Goal: Transaction & Acquisition: Purchase product/service

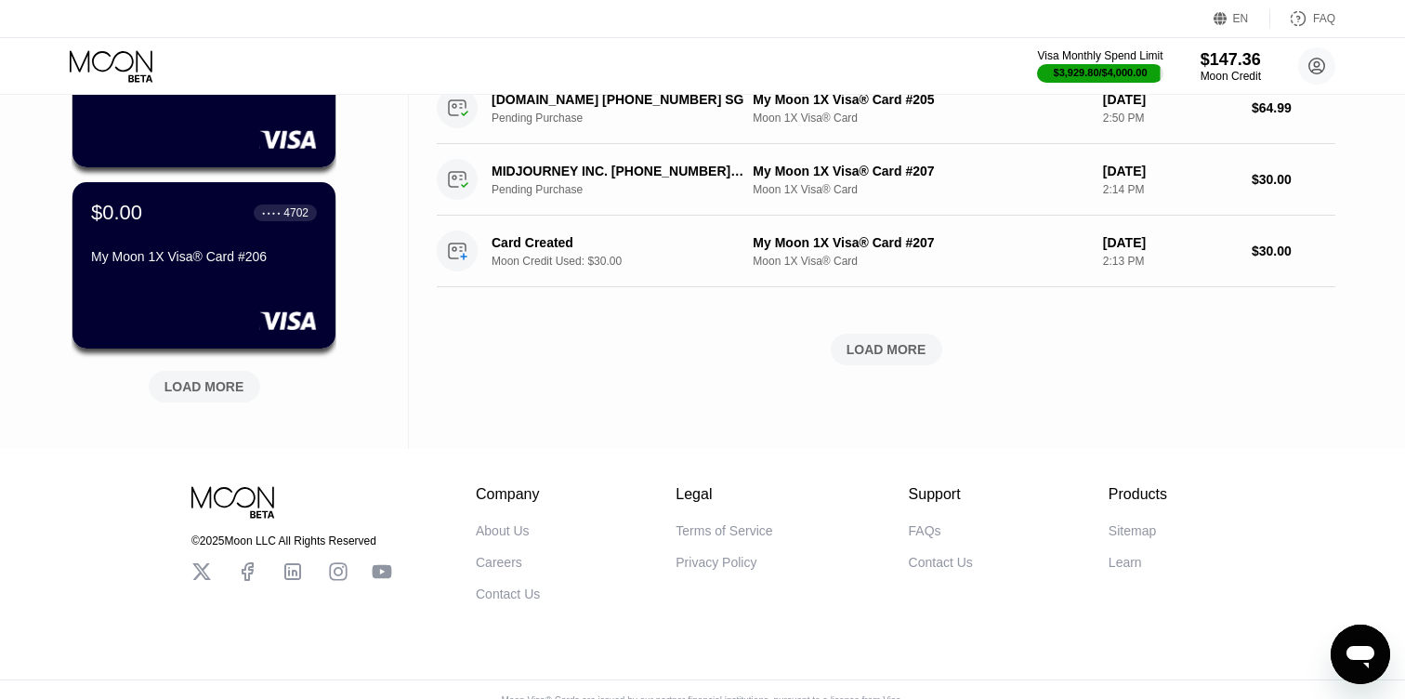
scroll to position [801, 0]
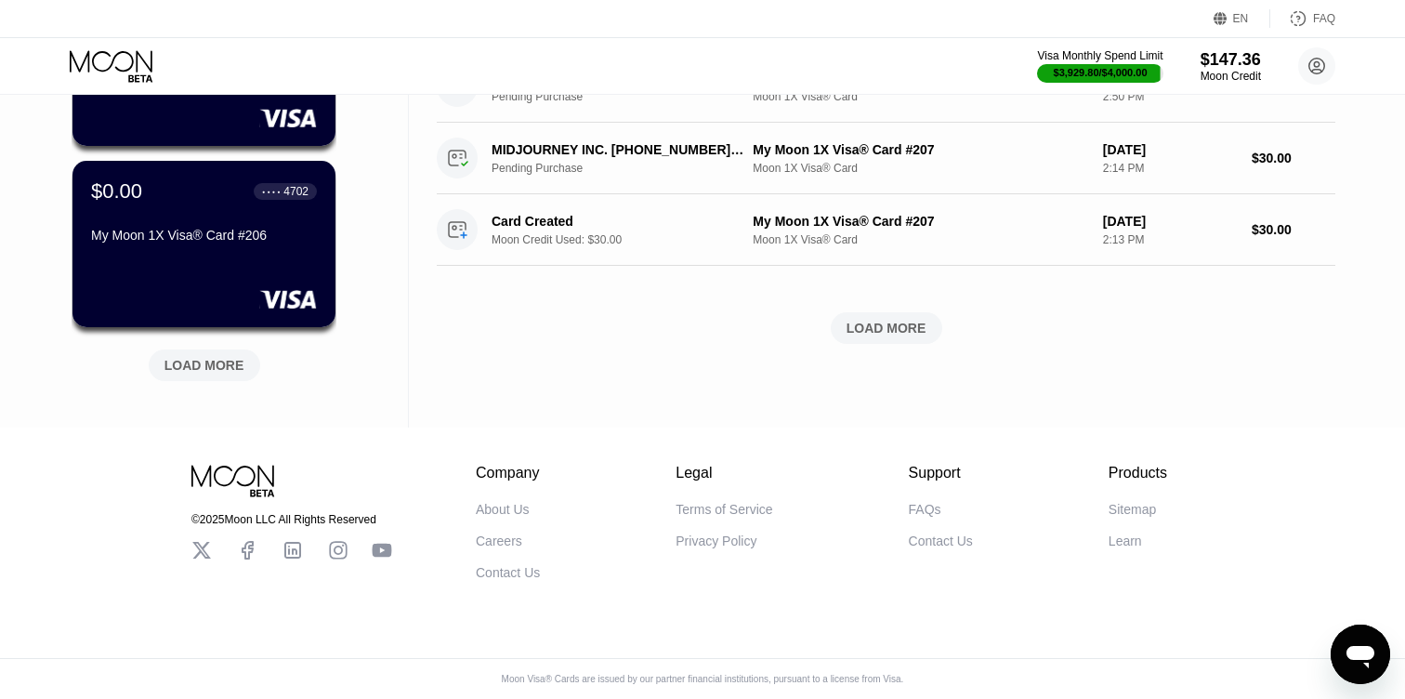
click at [213, 361] on div "LOAD MORE" at bounding box center [204, 365] width 80 height 17
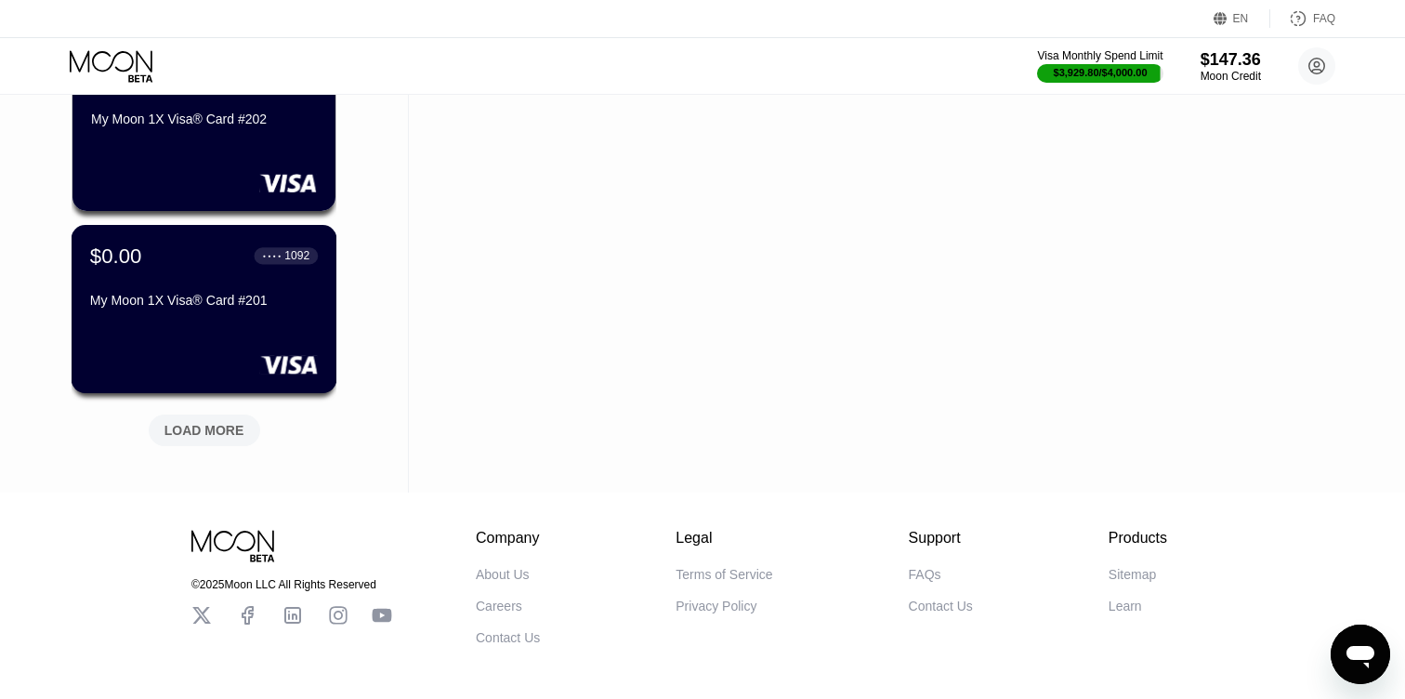
scroll to position [1646, 0]
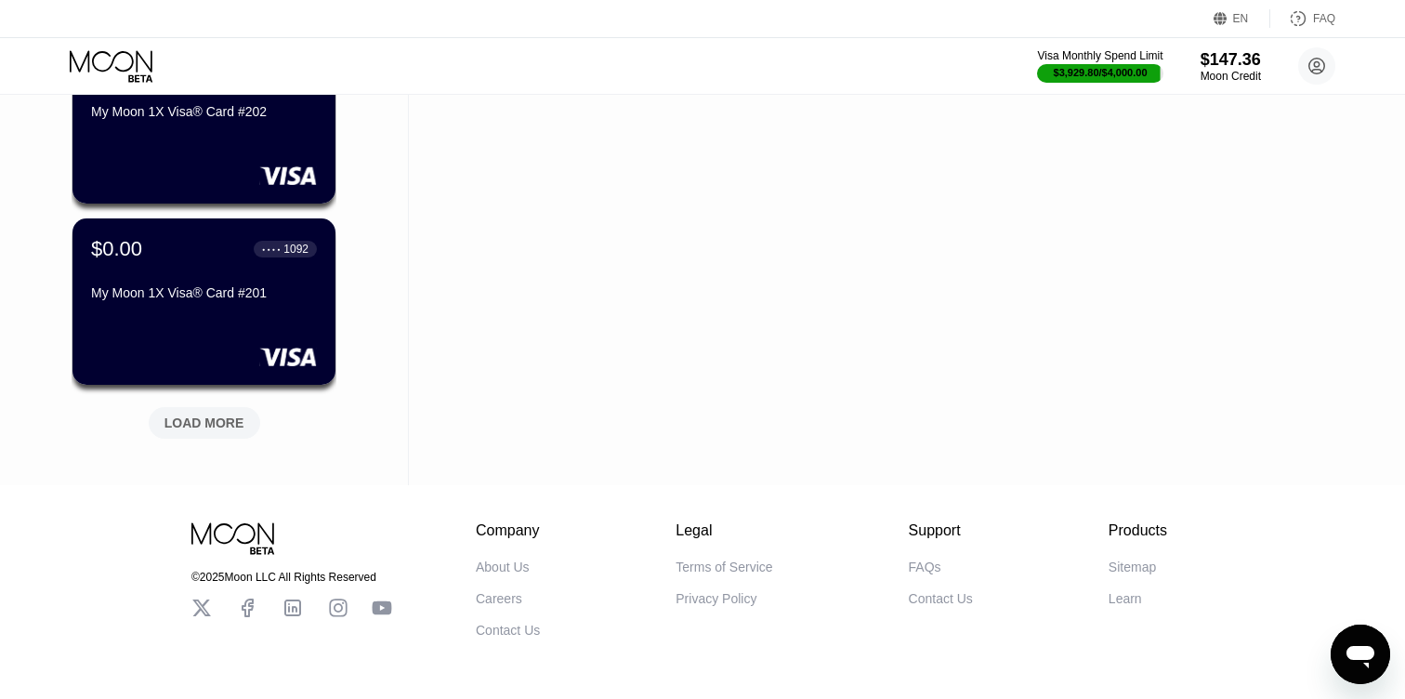
click at [205, 415] on div "LOAD MORE" at bounding box center [204, 422] width 80 height 17
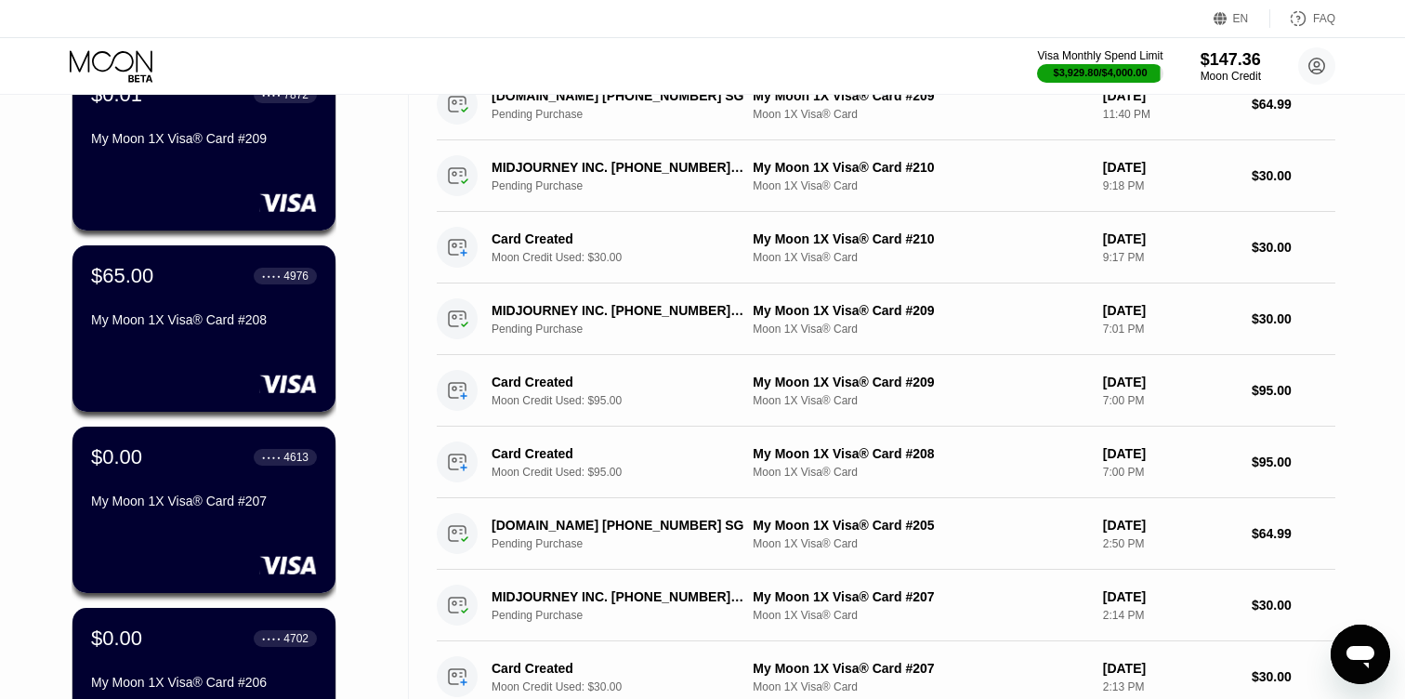
scroll to position [0, 0]
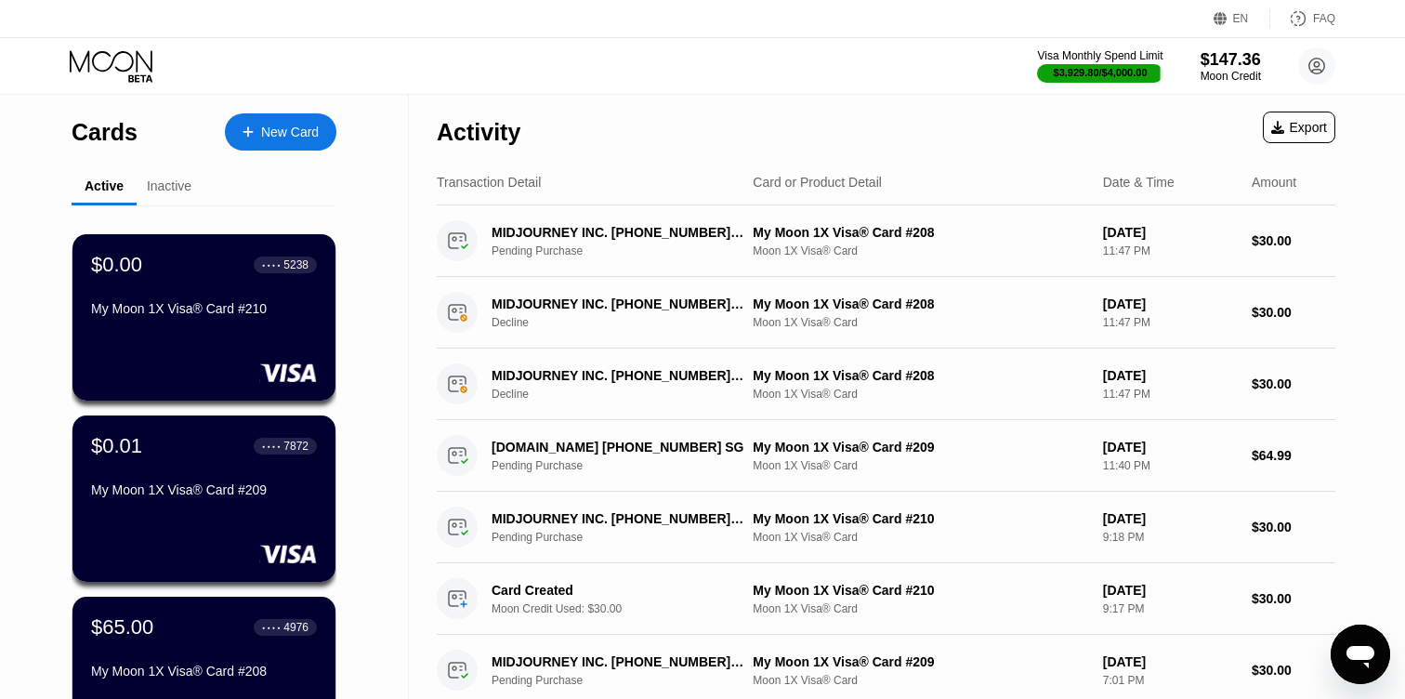
click at [282, 145] on div "New Card" at bounding box center [280, 131] width 111 height 37
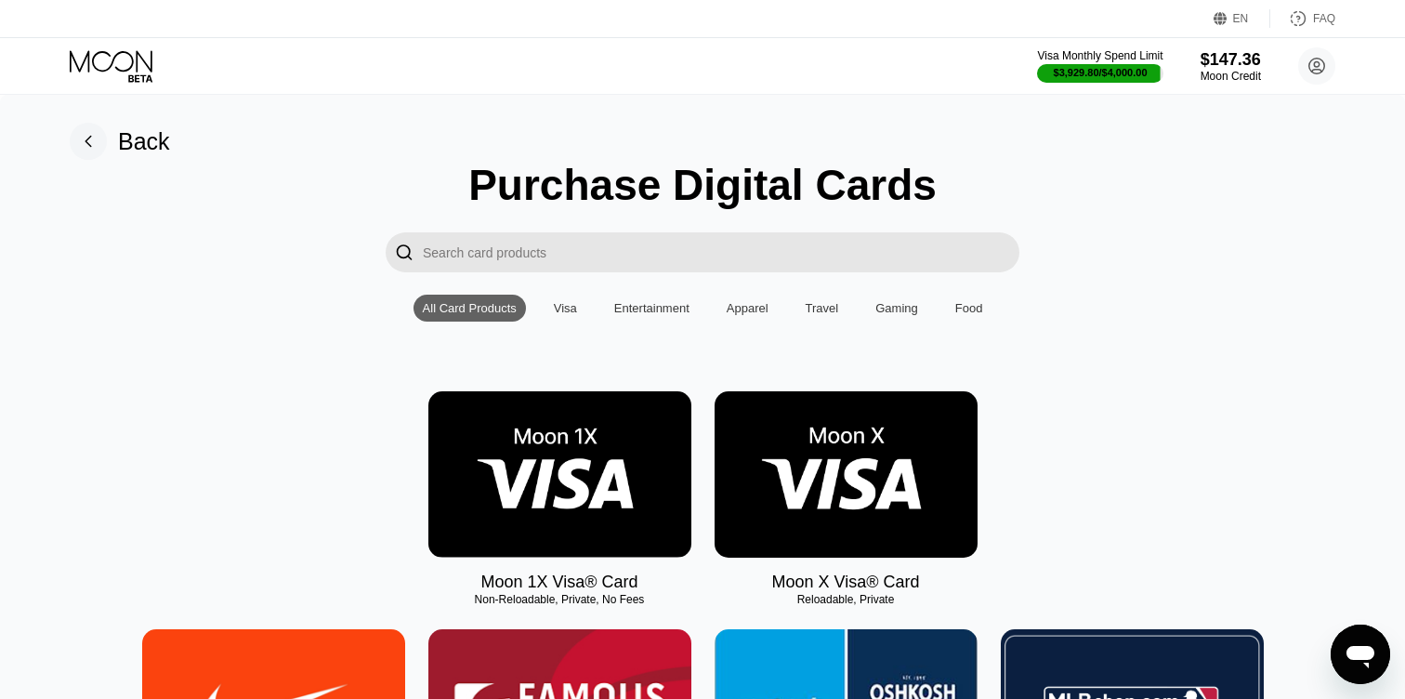
click at [589, 500] on img at bounding box center [559, 474] width 263 height 166
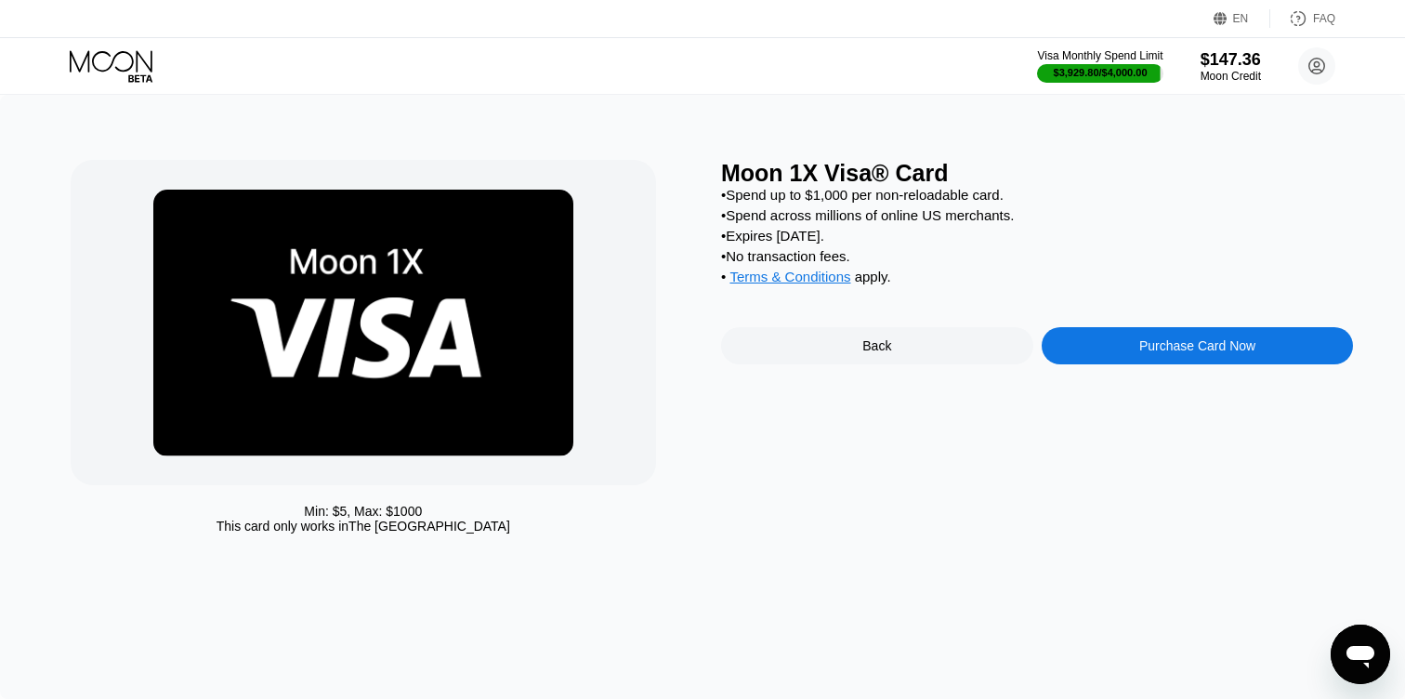
click at [1185, 342] on div "Purchase Card Now" at bounding box center [1197, 345] width 116 height 15
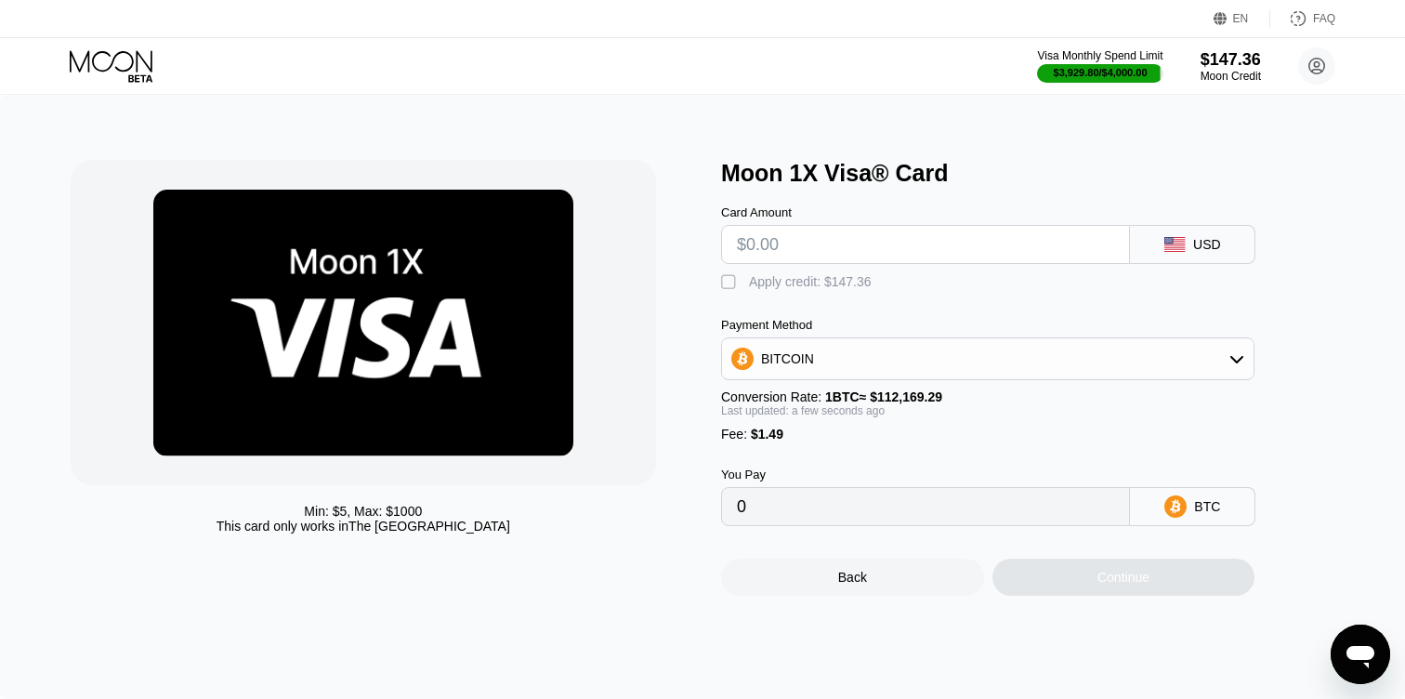
click at [825, 239] on input "text" at bounding box center [925, 244] width 377 height 37
type input "$3"
type input "0.00004003"
type input "$30"
type input "0.00028074"
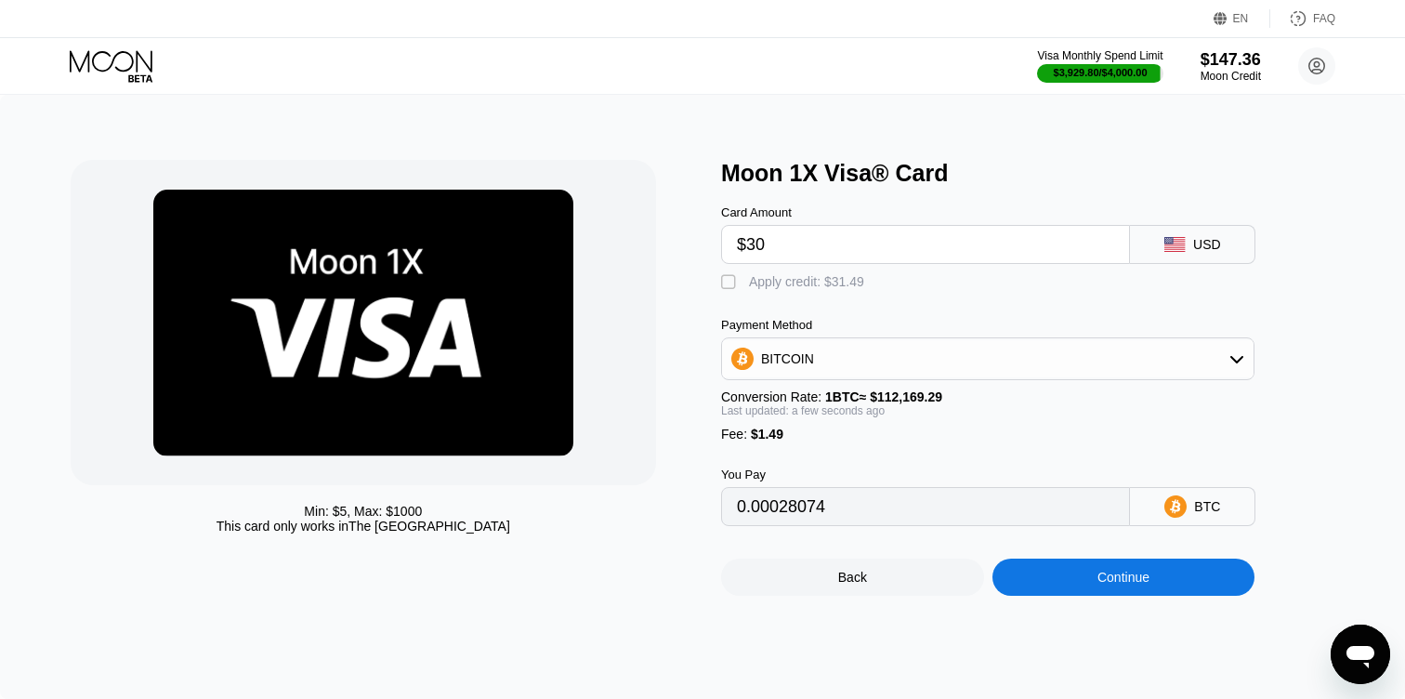
type input "$30"
click at [758, 287] on div "Apply credit: $31.49" at bounding box center [806, 281] width 115 height 15
type input "0"
click at [1106, 576] on div "Continue" at bounding box center [1123, 577] width 52 height 15
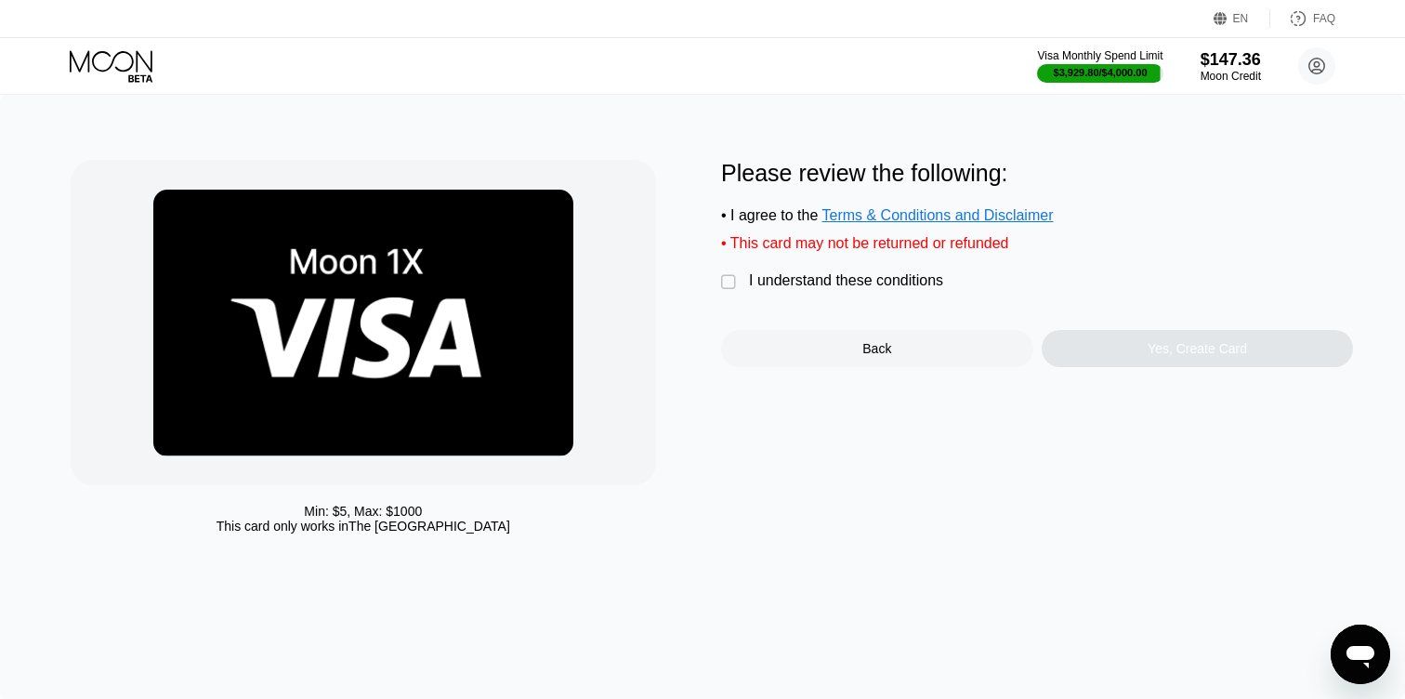
click at [832, 281] on div "I understand these conditions" at bounding box center [846, 280] width 194 height 17
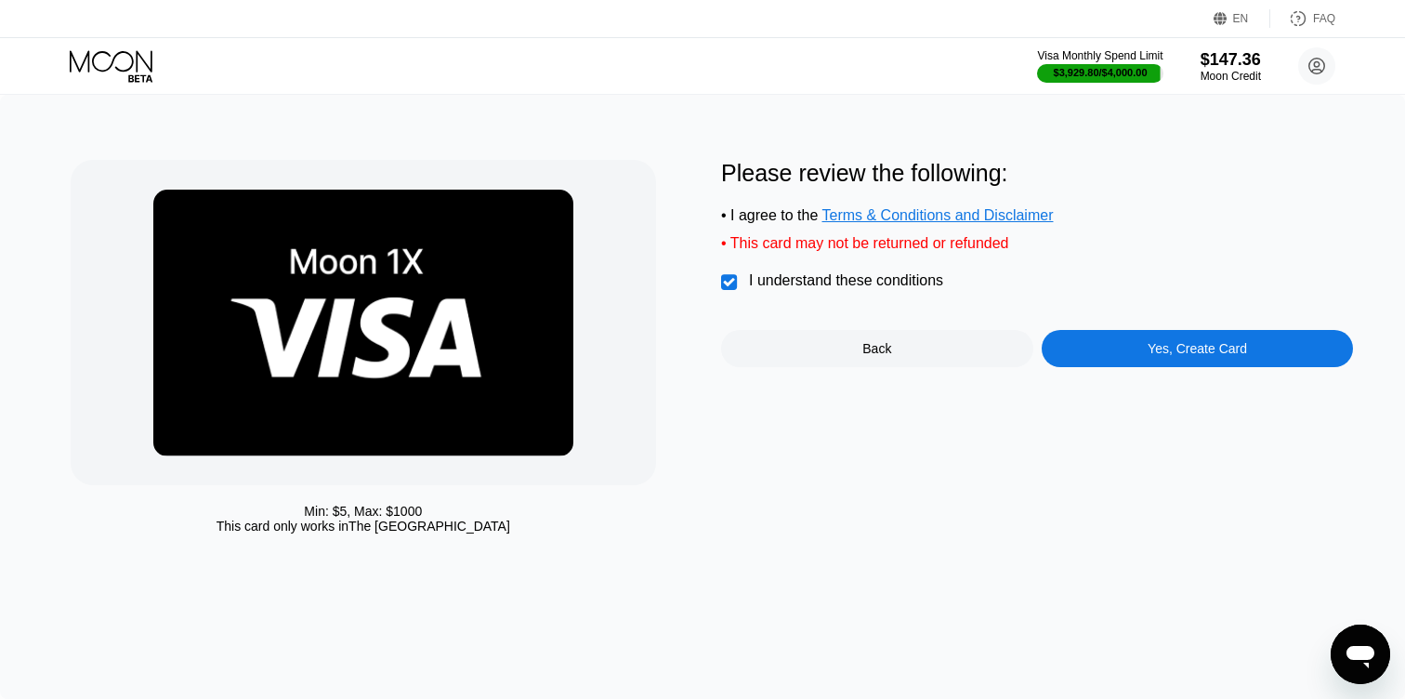
click at [1076, 357] on div "Yes, Create Card" at bounding box center [1197, 348] width 312 height 37
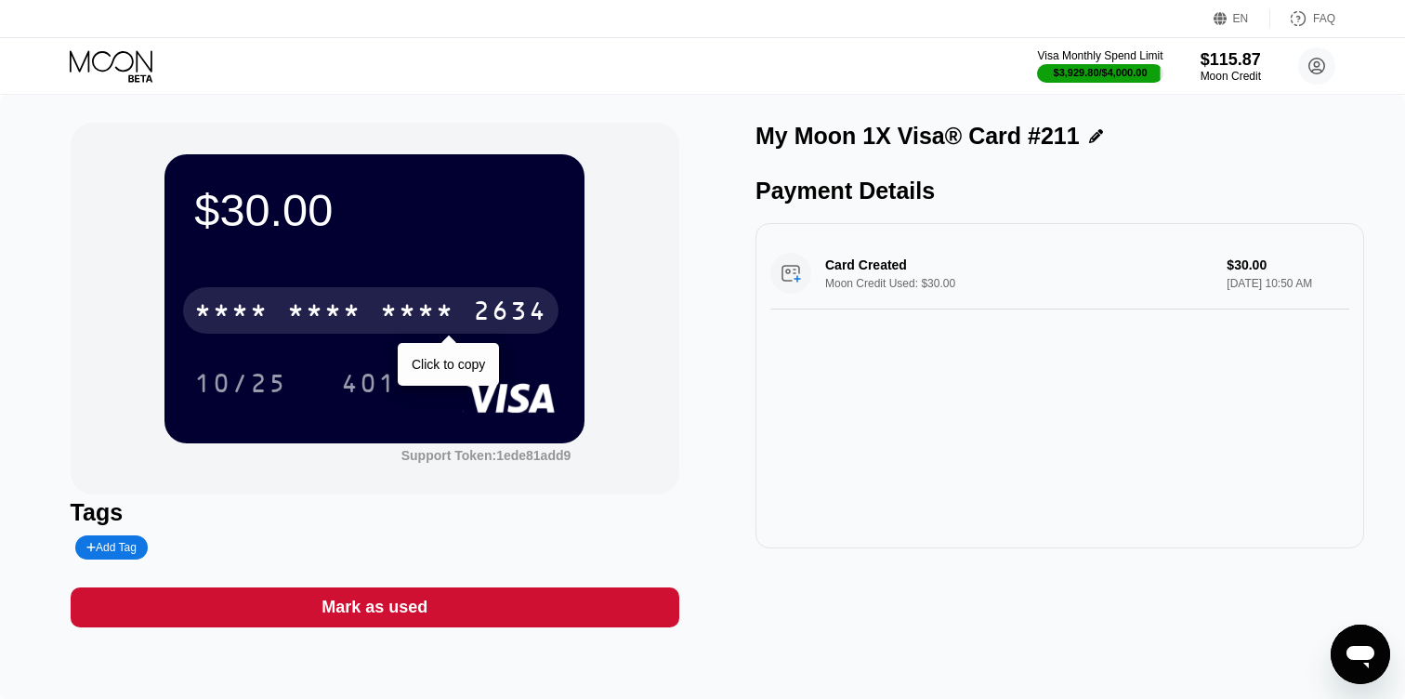
click at [488, 304] on div "2634" at bounding box center [510, 313] width 74 height 30
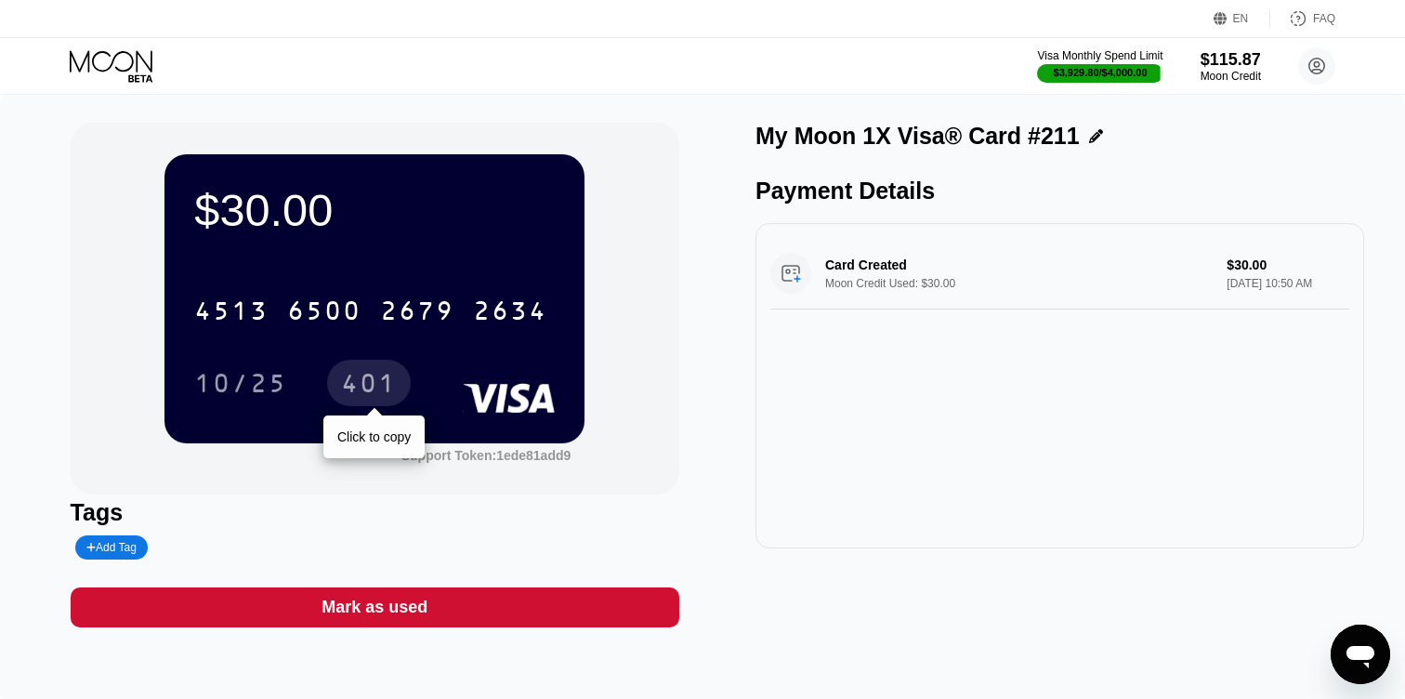
click at [382, 381] on div "401" at bounding box center [369, 386] width 56 height 30
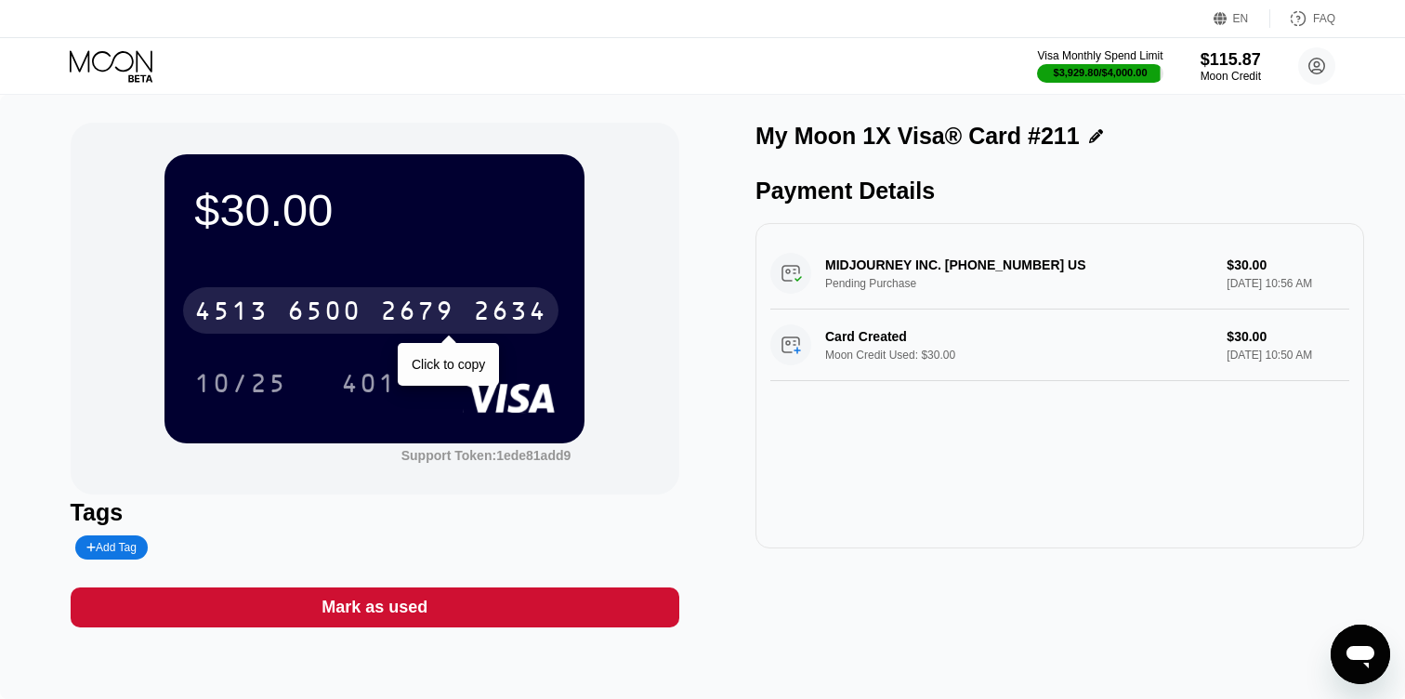
click at [502, 314] on div "2634" at bounding box center [510, 313] width 74 height 30
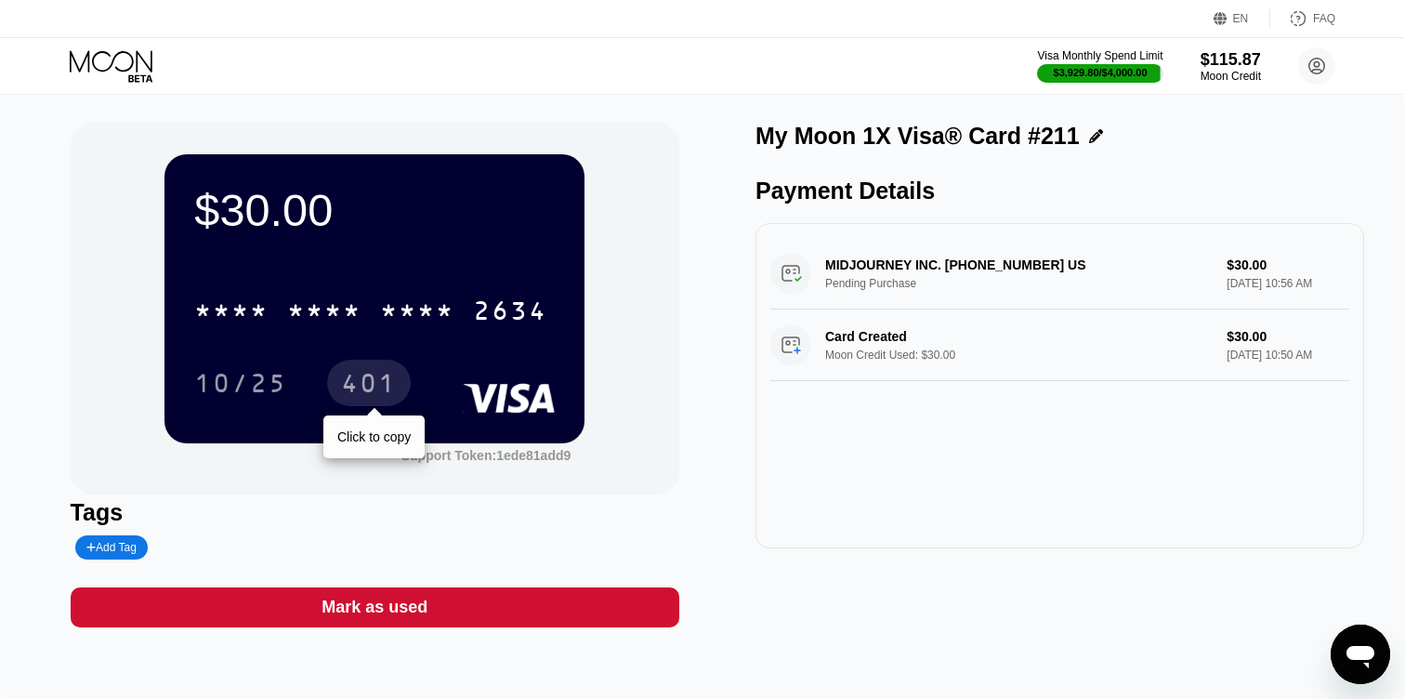
click at [378, 387] on div "401" at bounding box center [369, 386] width 56 height 30
click at [125, 55] on icon at bounding box center [113, 66] width 86 height 33
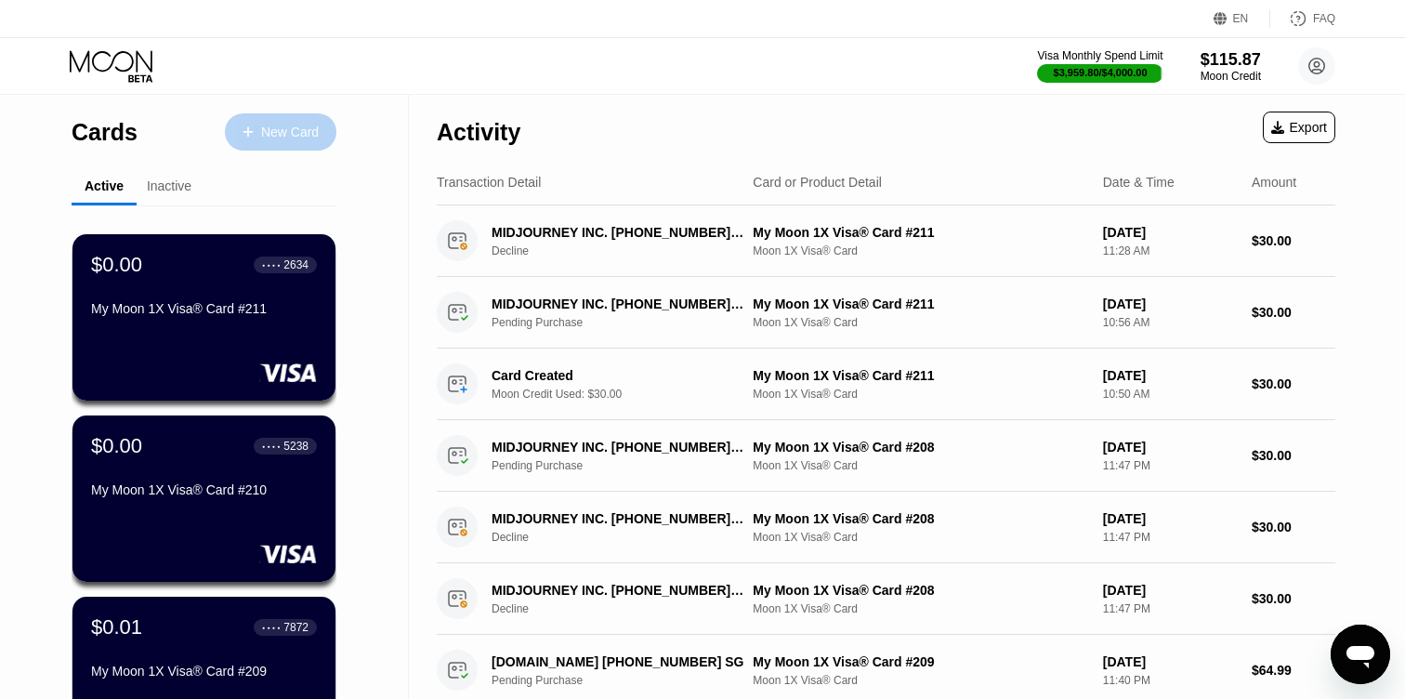
click at [263, 139] on div "New Card" at bounding box center [290, 132] width 58 height 16
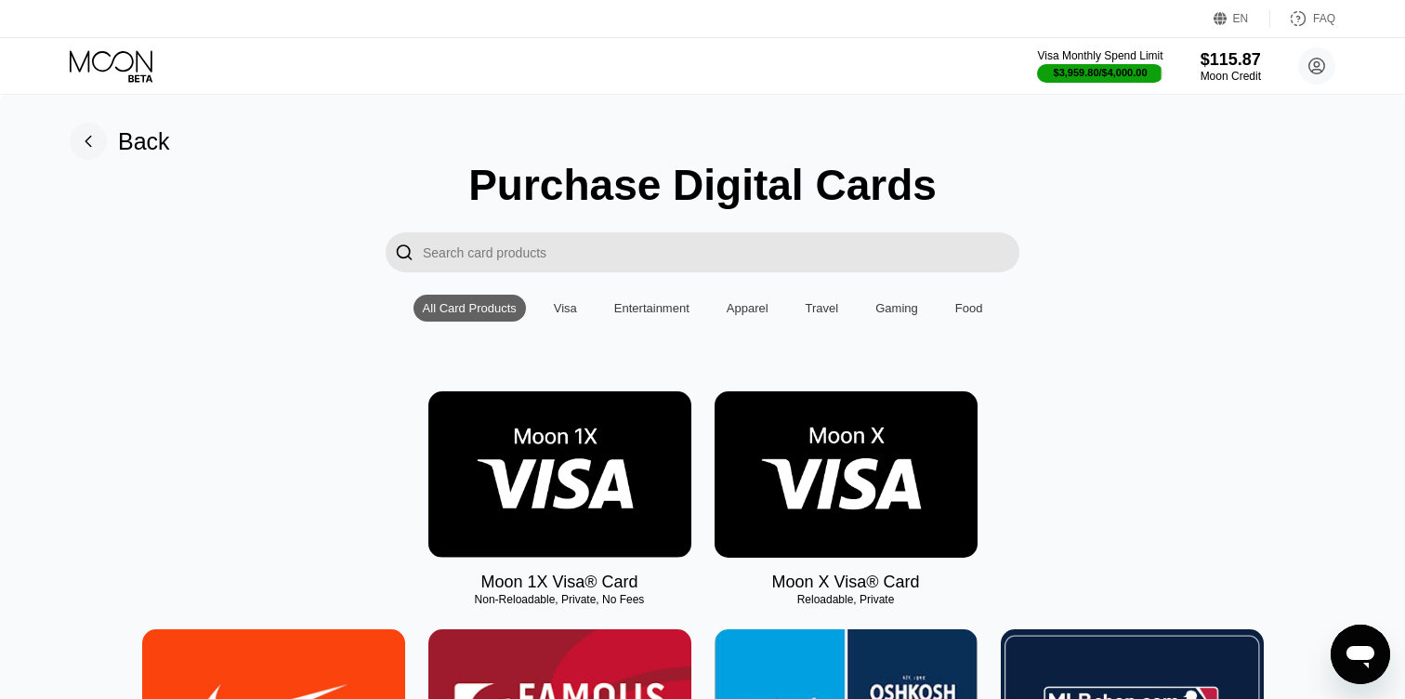
click at [554, 514] on img at bounding box center [559, 474] width 263 height 166
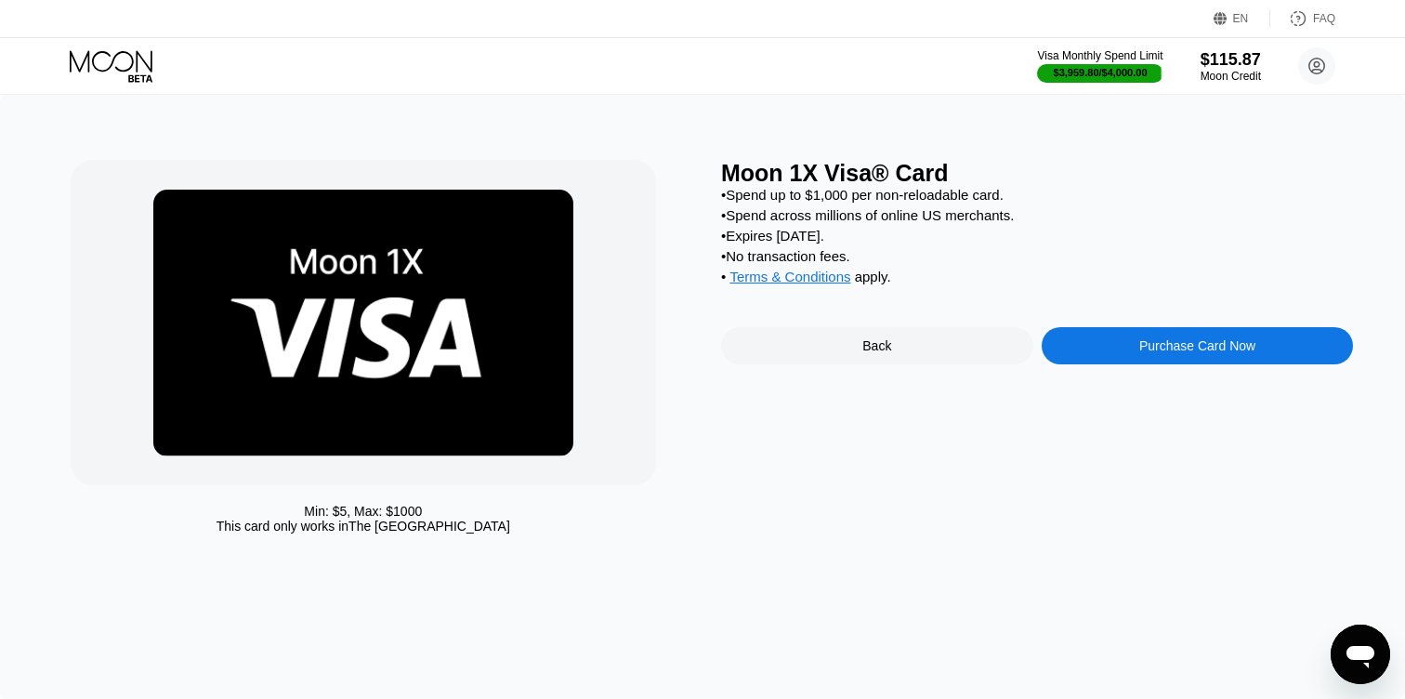
click at [1058, 351] on div "Purchase Card Now" at bounding box center [1197, 345] width 312 height 37
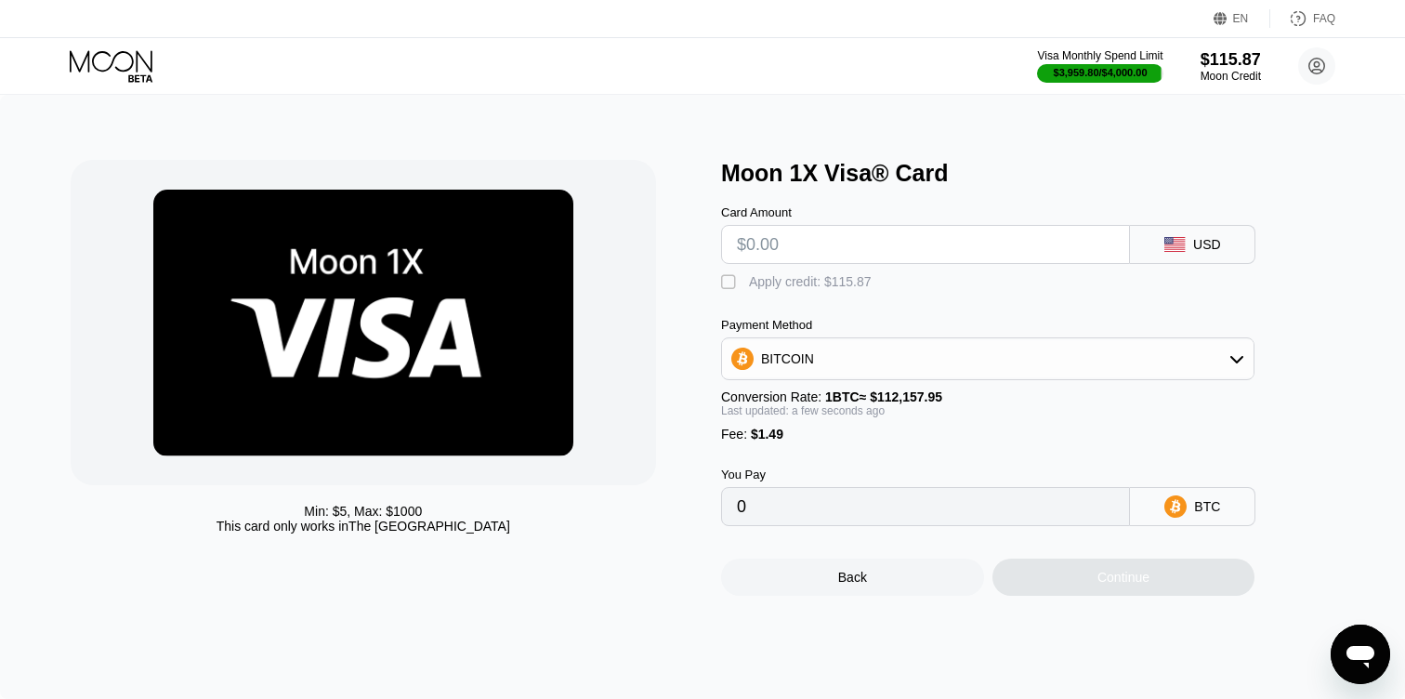
click at [774, 247] on input "text" at bounding box center [925, 244] width 377 height 37
type input "$30"
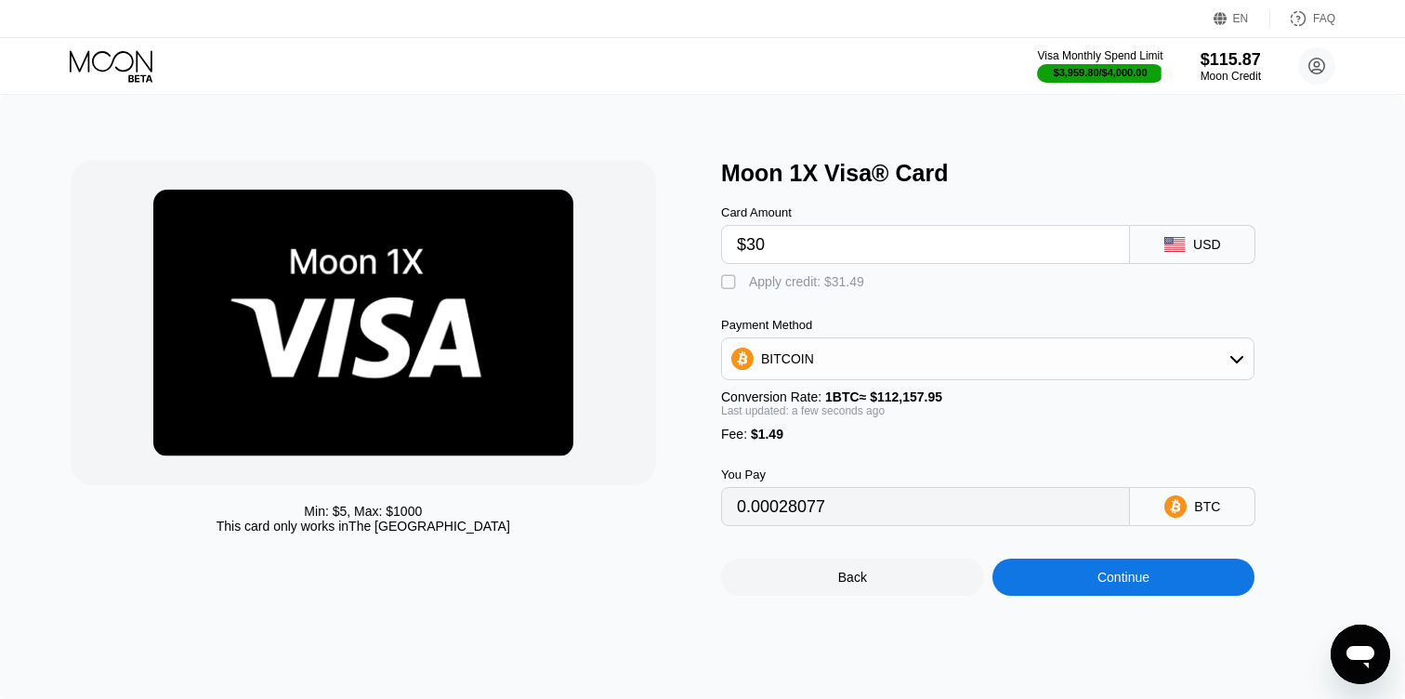
type input "0.00028077"
type input "$30"
drag, startPoint x: 729, startPoint y: 287, endPoint x: 741, endPoint y: 298, distance: 16.4
click at [729, 287] on div "" at bounding box center [730, 282] width 19 height 19
type input "0"
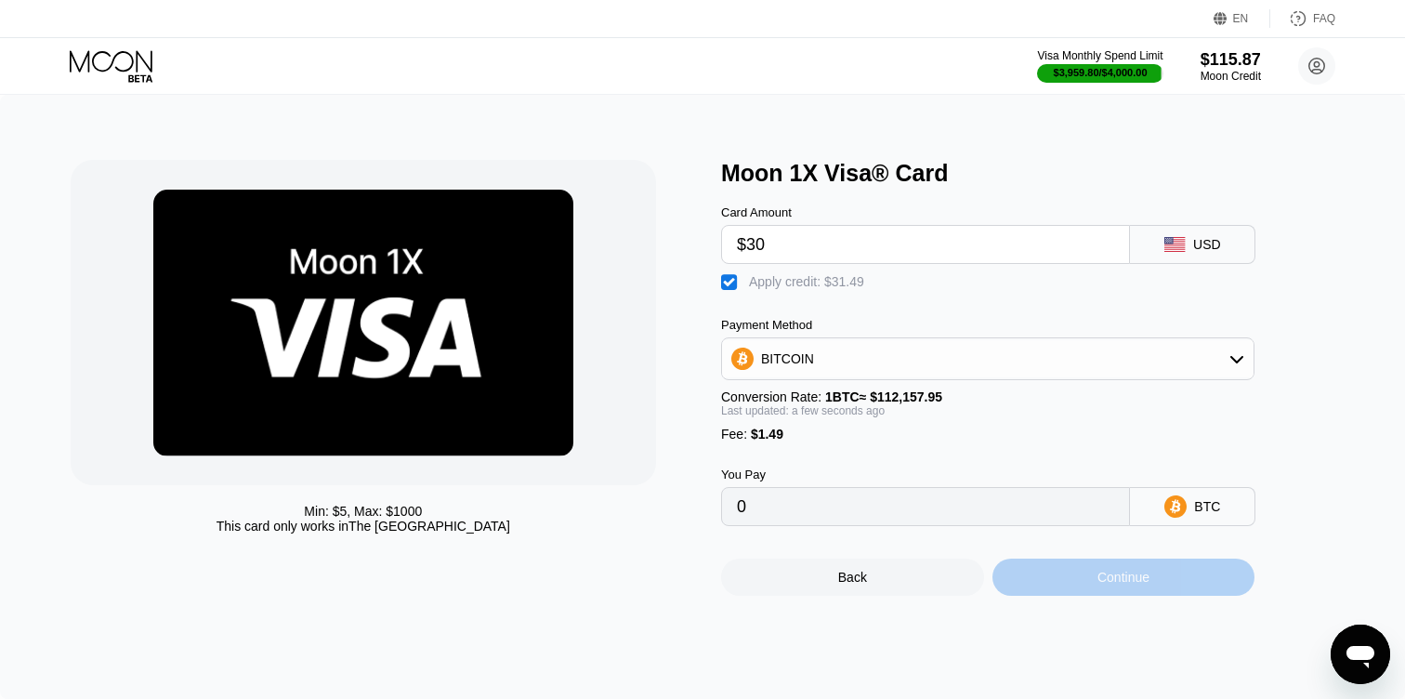
click at [1027, 576] on div "Continue" at bounding box center [1123, 576] width 263 height 37
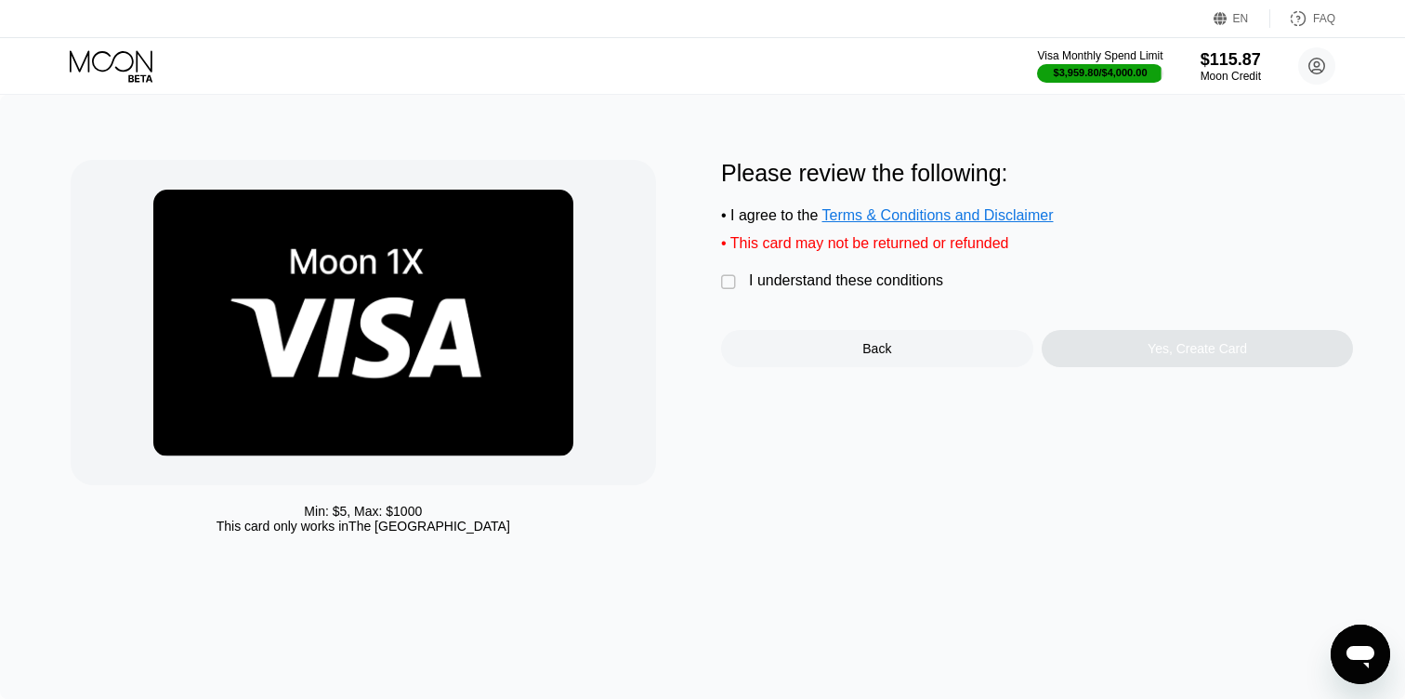
click at [724, 284] on div "" at bounding box center [730, 282] width 19 height 19
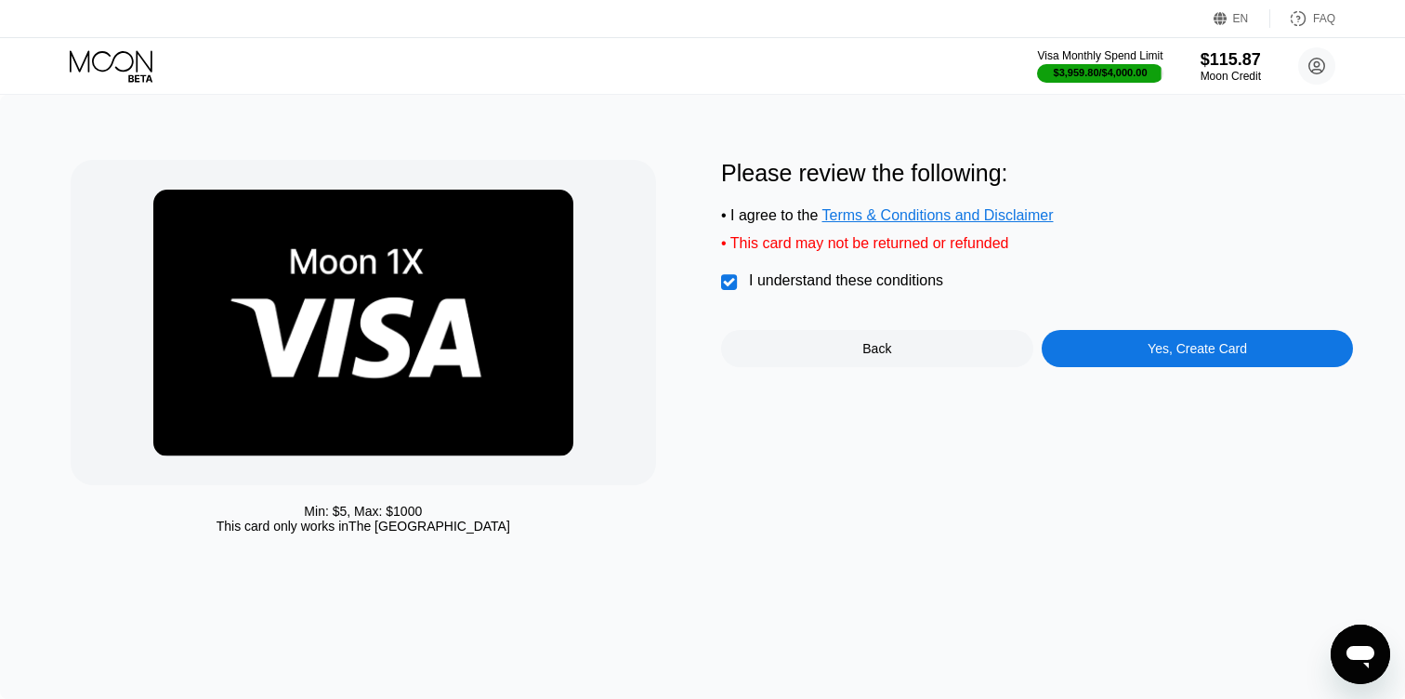
click at [1095, 357] on div "Yes, Create Card" at bounding box center [1197, 348] width 312 height 37
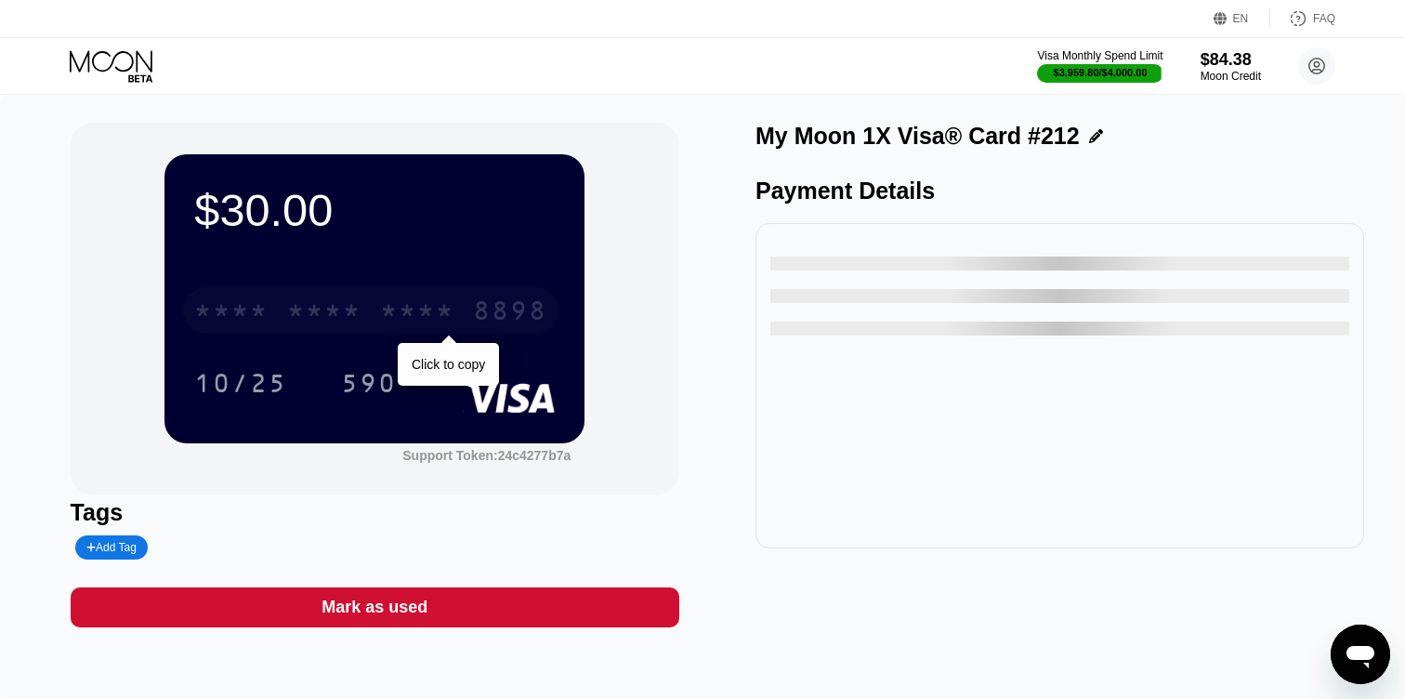
click at [541, 317] on div "8898" at bounding box center [510, 313] width 74 height 30
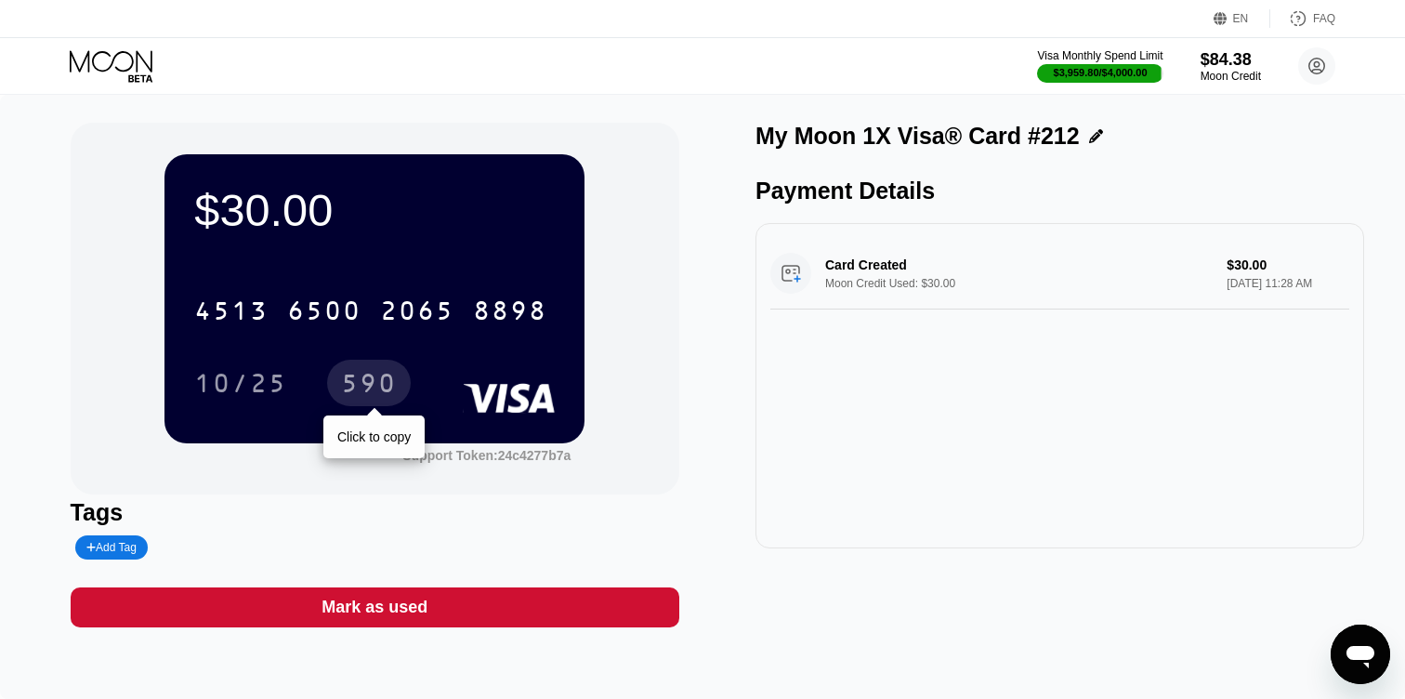
click at [376, 393] on div "590" at bounding box center [369, 386] width 56 height 30
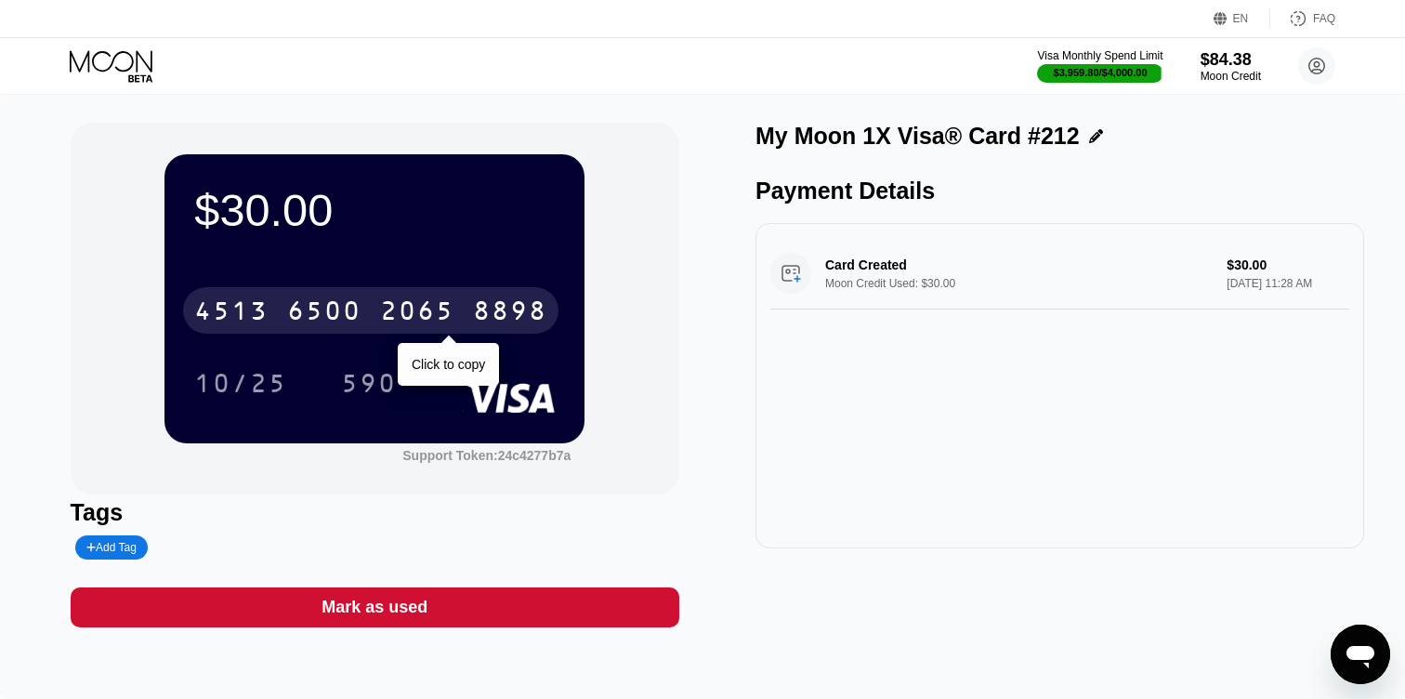
click at [477, 310] on div "8898" at bounding box center [510, 313] width 74 height 30
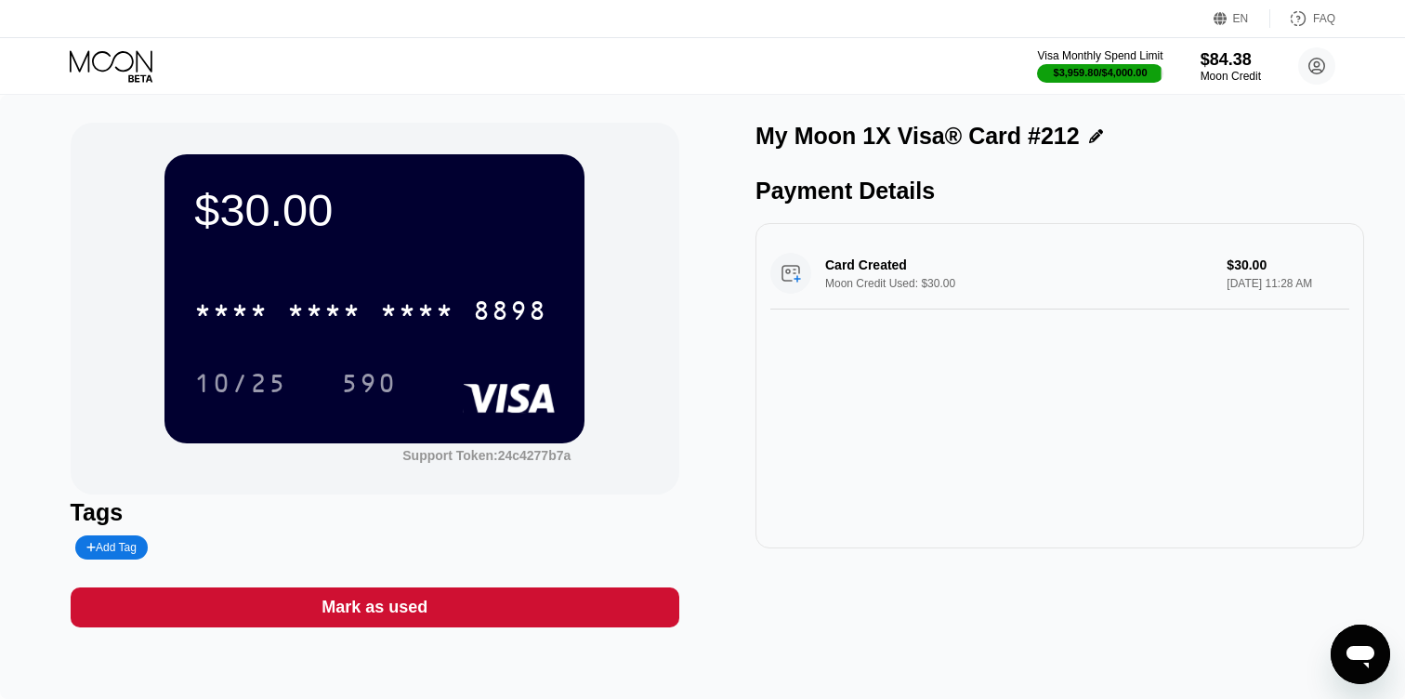
click at [131, 72] on icon at bounding box center [113, 66] width 86 height 33
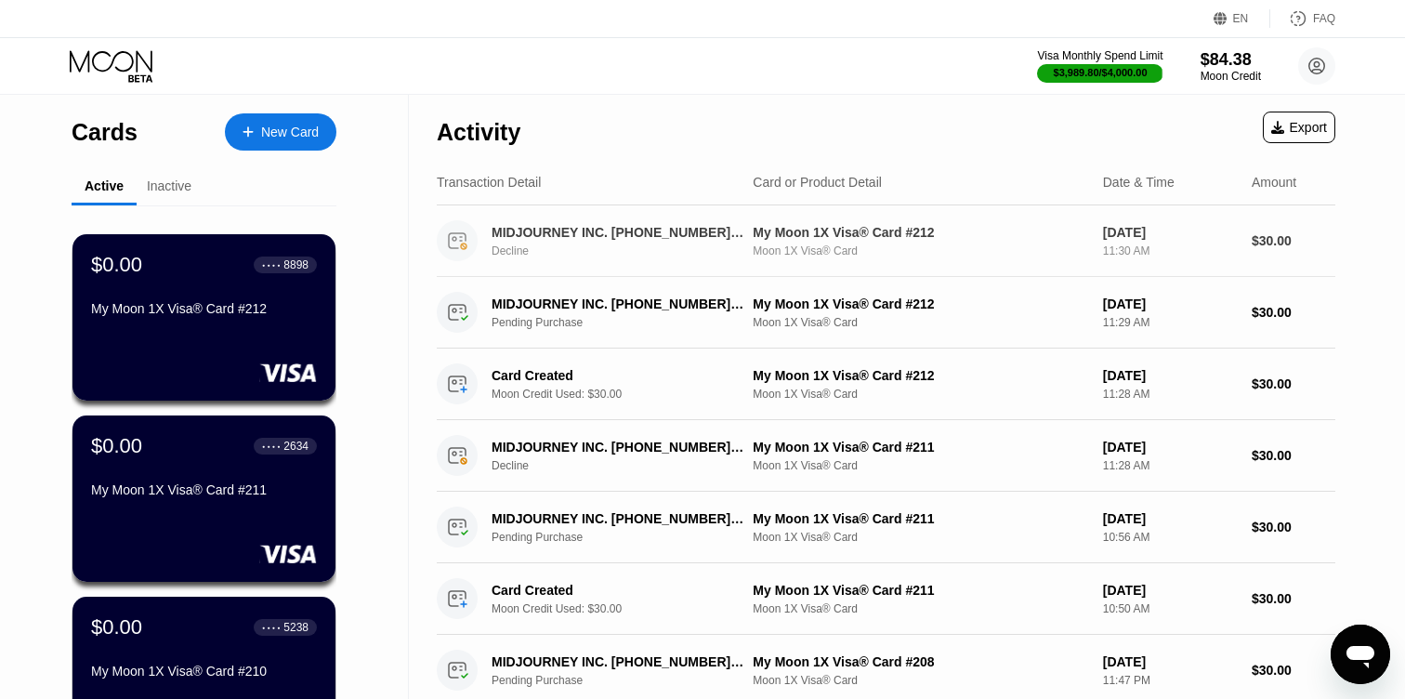
click at [533, 238] on div "MIDJOURNEY INC. [PHONE_NUMBER] US" at bounding box center [617, 232] width 252 height 15
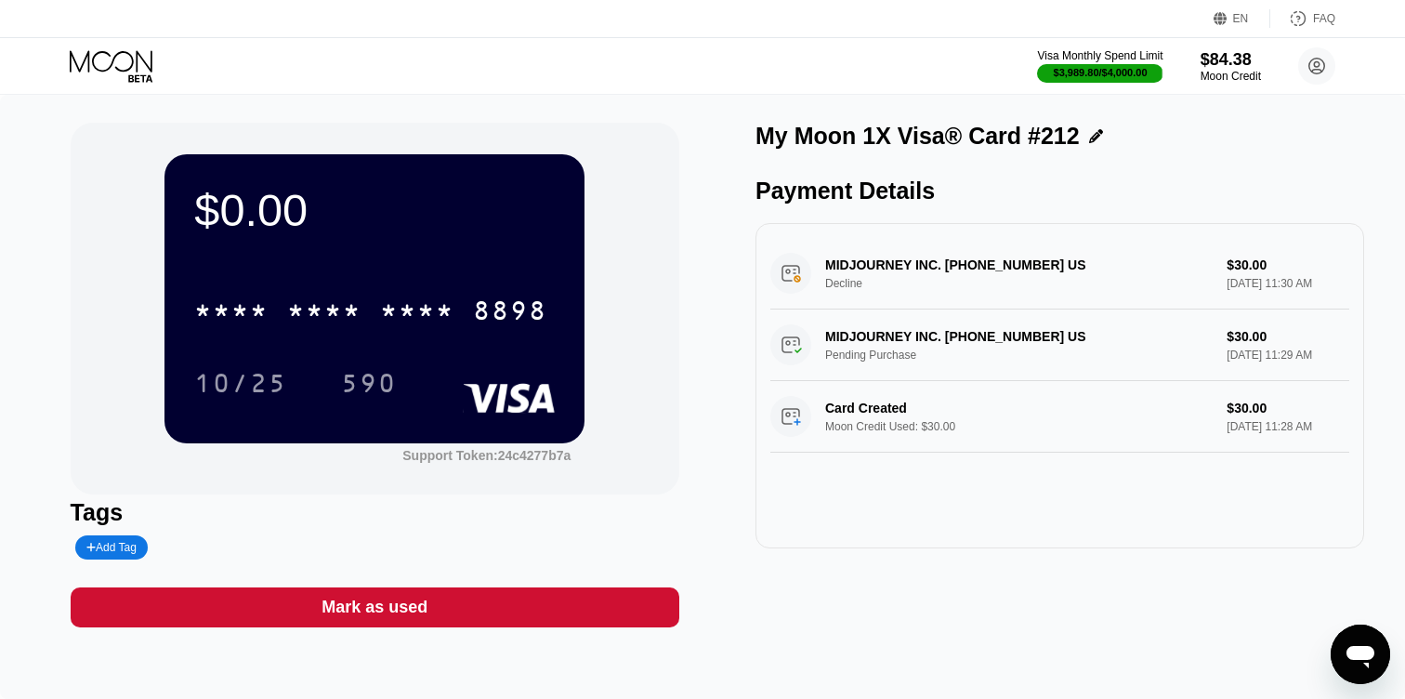
click at [122, 55] on icon at bounding box center [113, 66] width 86 height 33
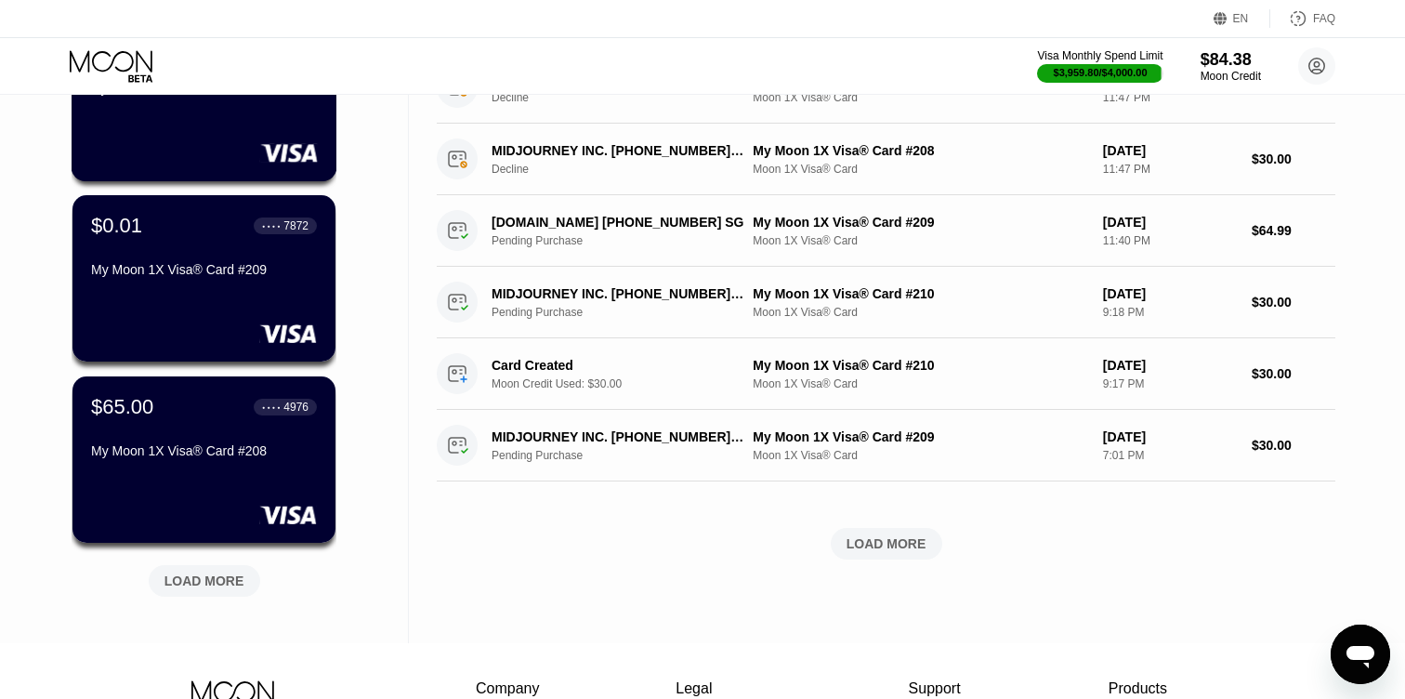
scroll to position [586, 0]
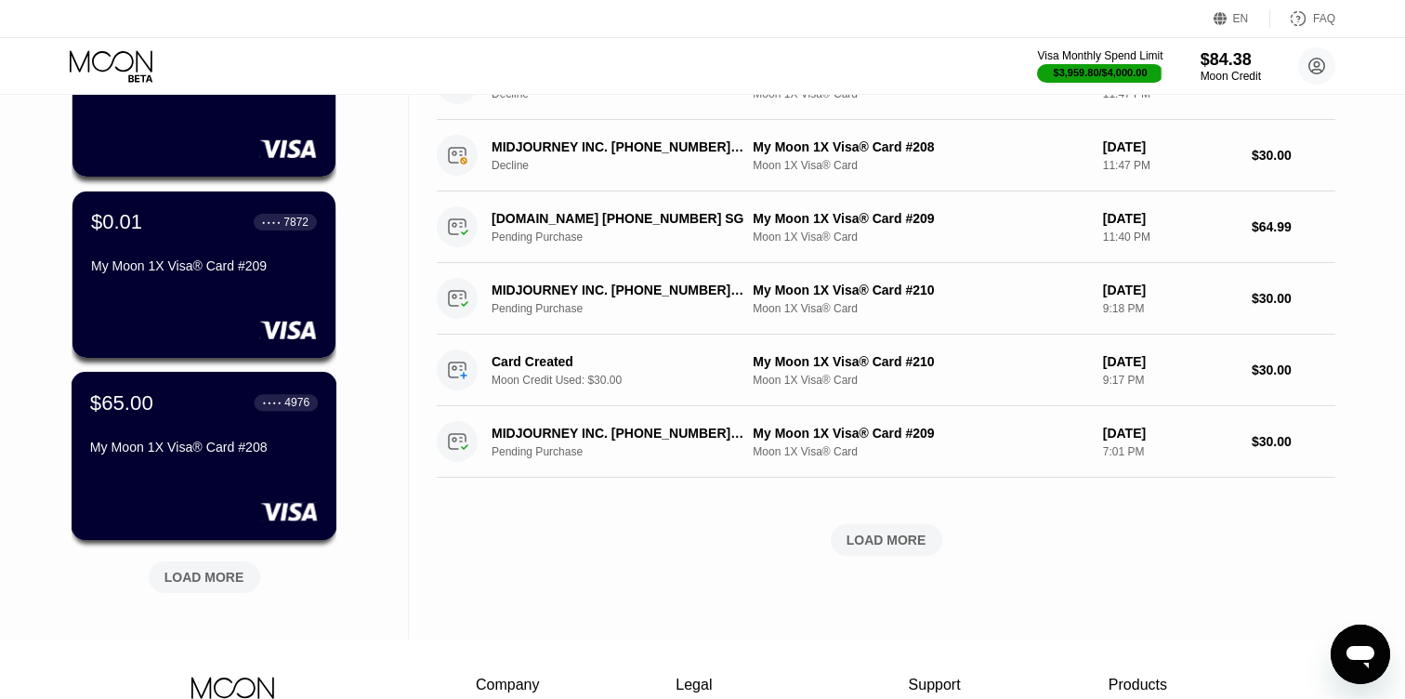
click at [198, 452] on div "My Moon 1X Visa® Card #208" at bounding box center [204, 446] width 228 height 15
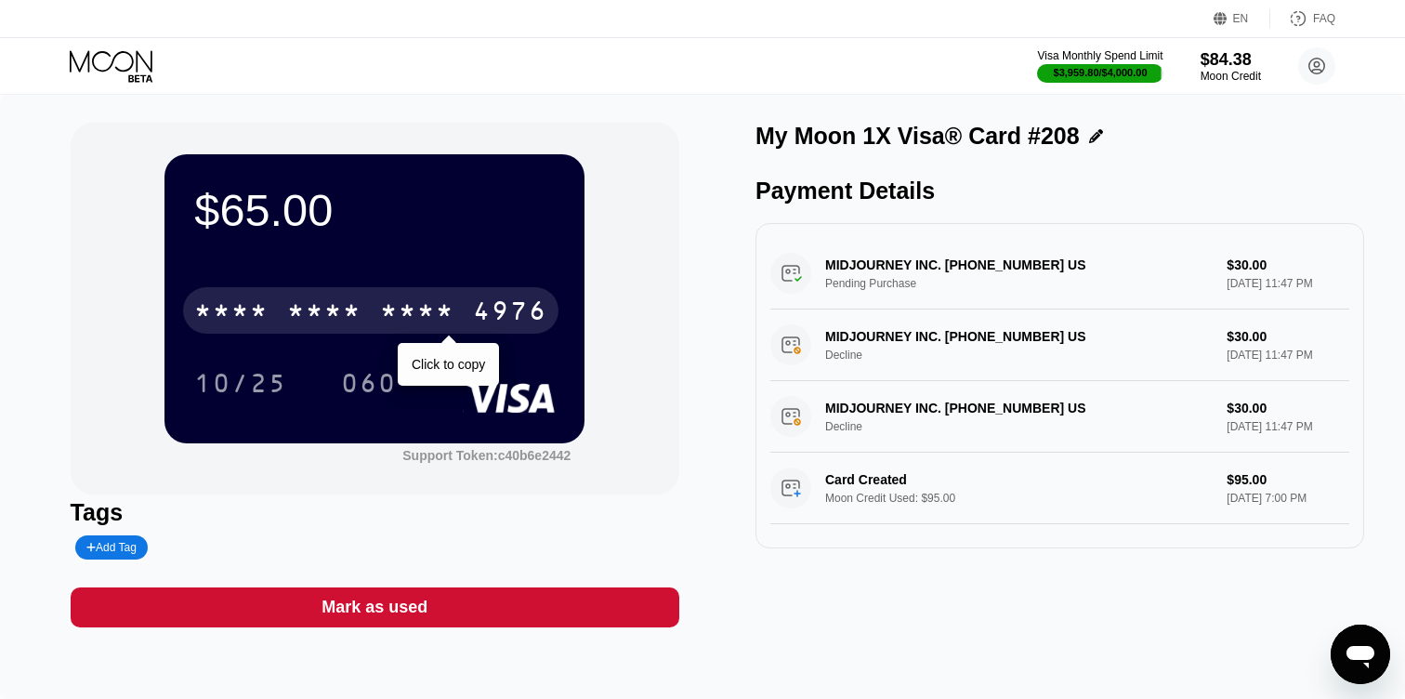
click at [524, 317] on div "4976" at bounding box center [510, 313] width 74 height 30
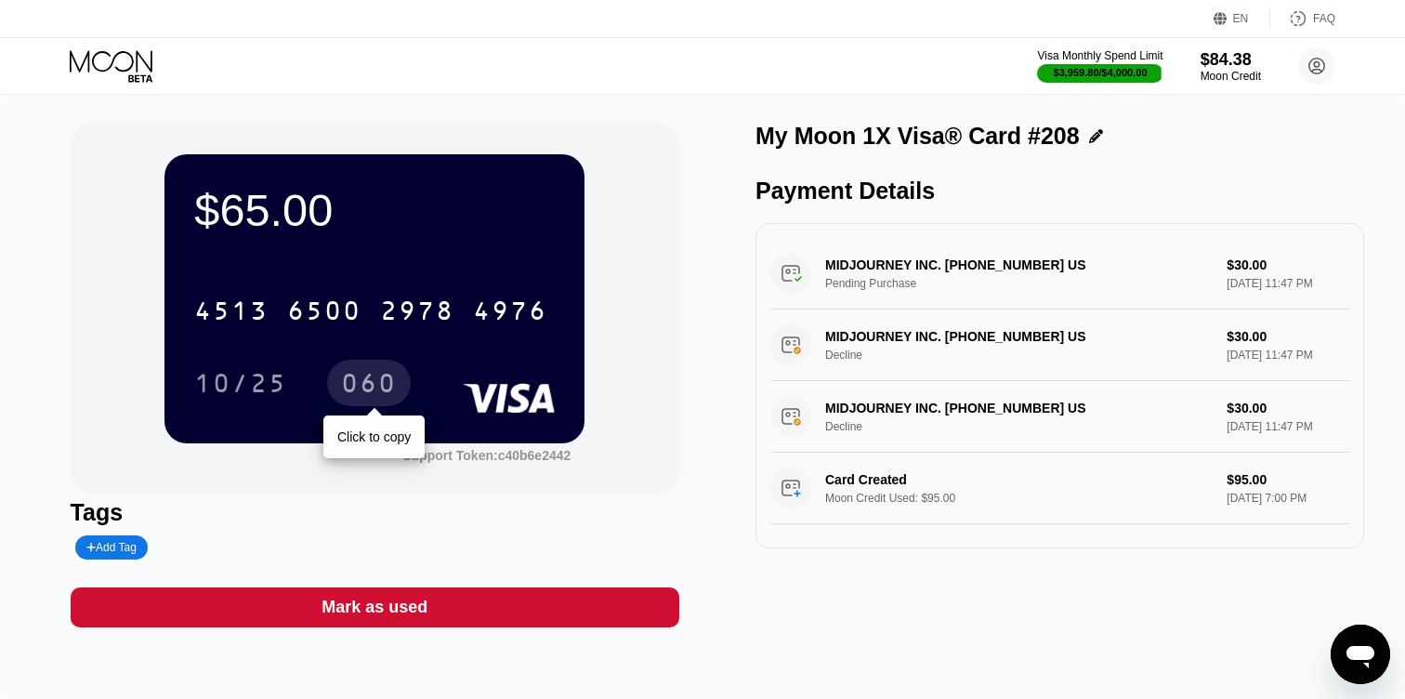
click at [386, 382] on div "060" at bounding box center [369, 386] width 56 height 30
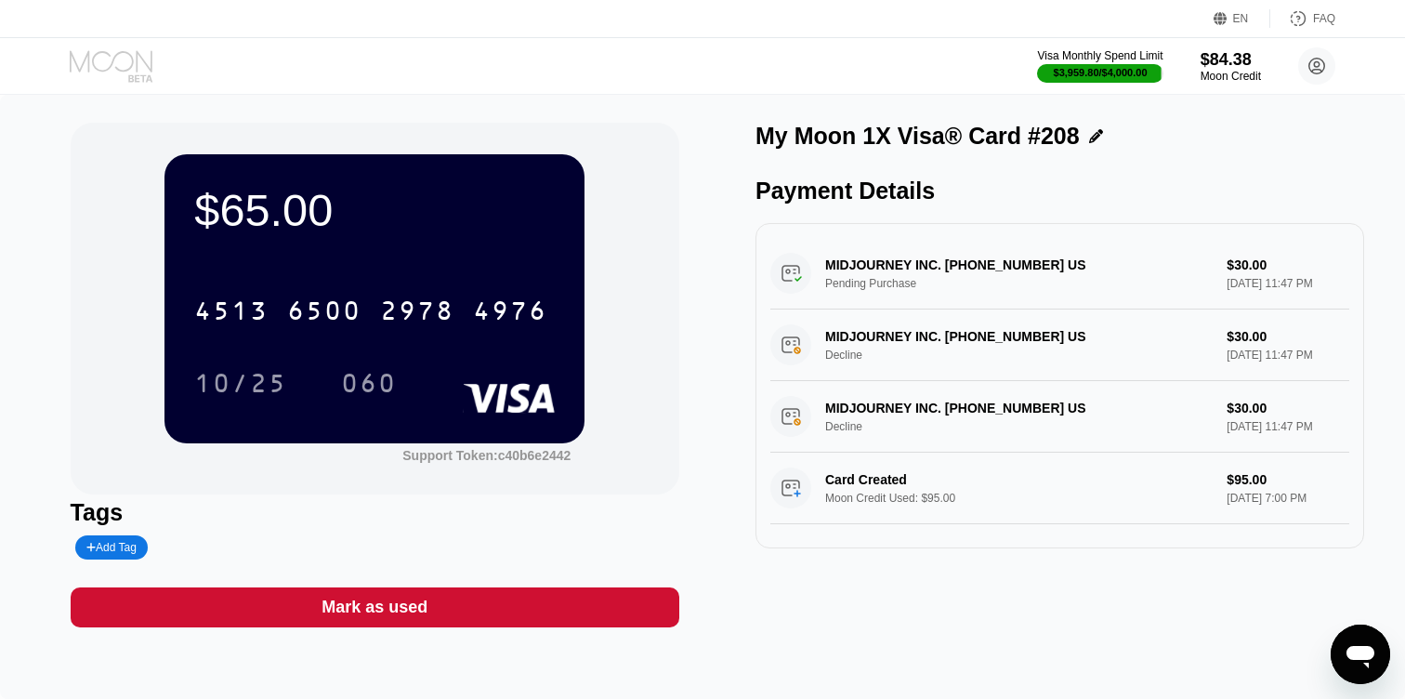
click at [134, 59] on icon at bounding box center [113, 66] width 86 height 33
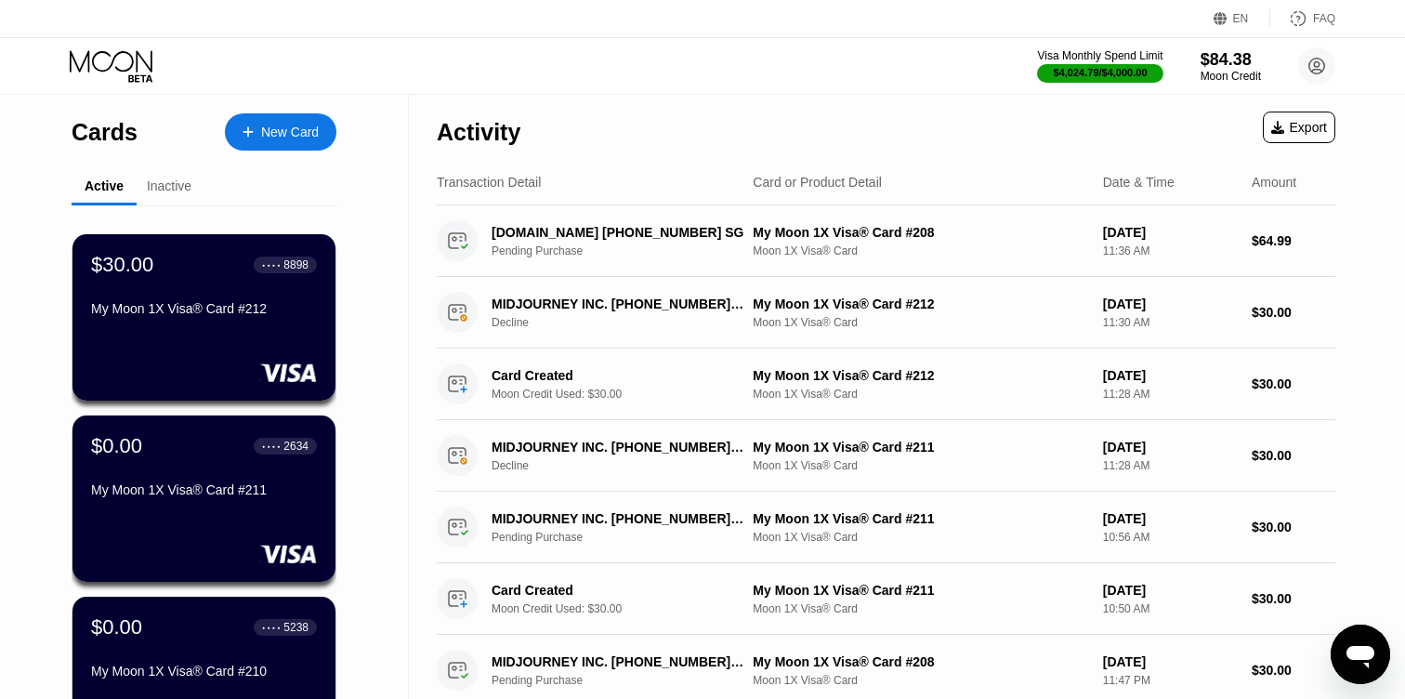
click at [296, 124] on div "New Card" at bounding box center [290, 132] width 58 height 16
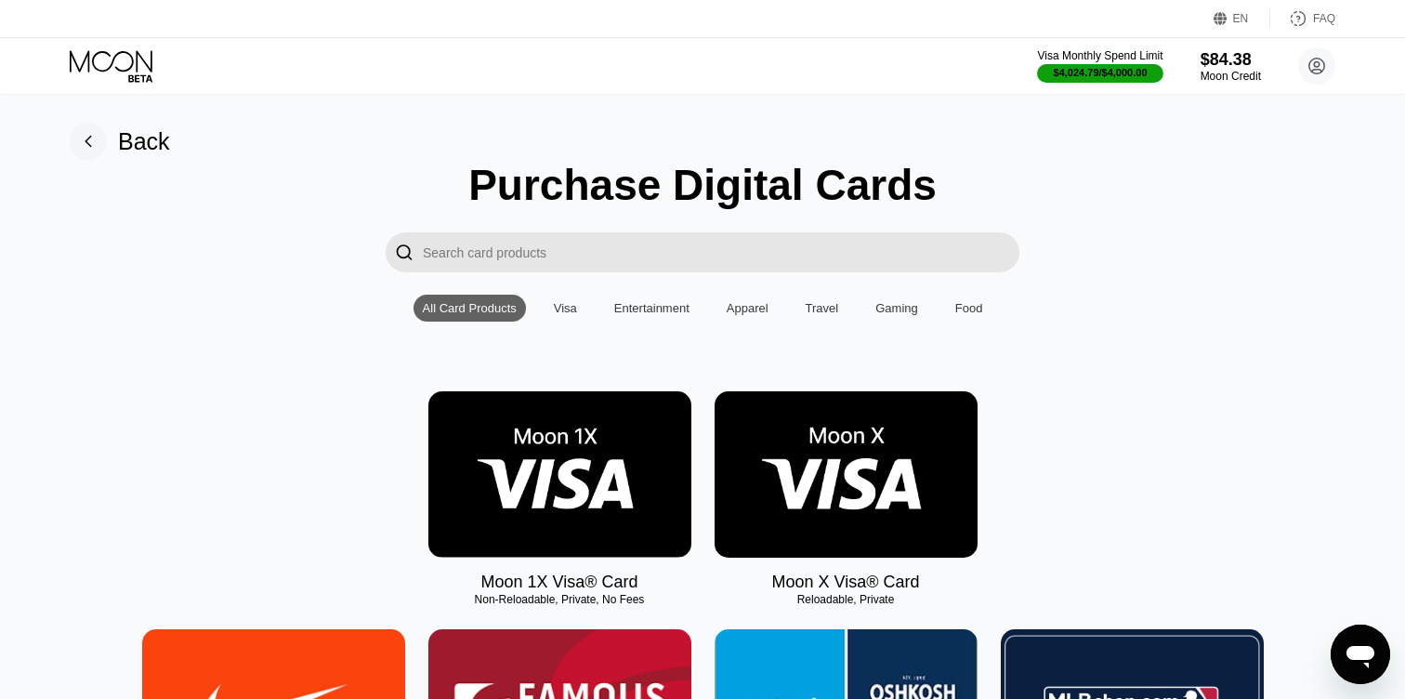
click at [735, 451] on img at bounding box center [845, 474] width 263 height 166
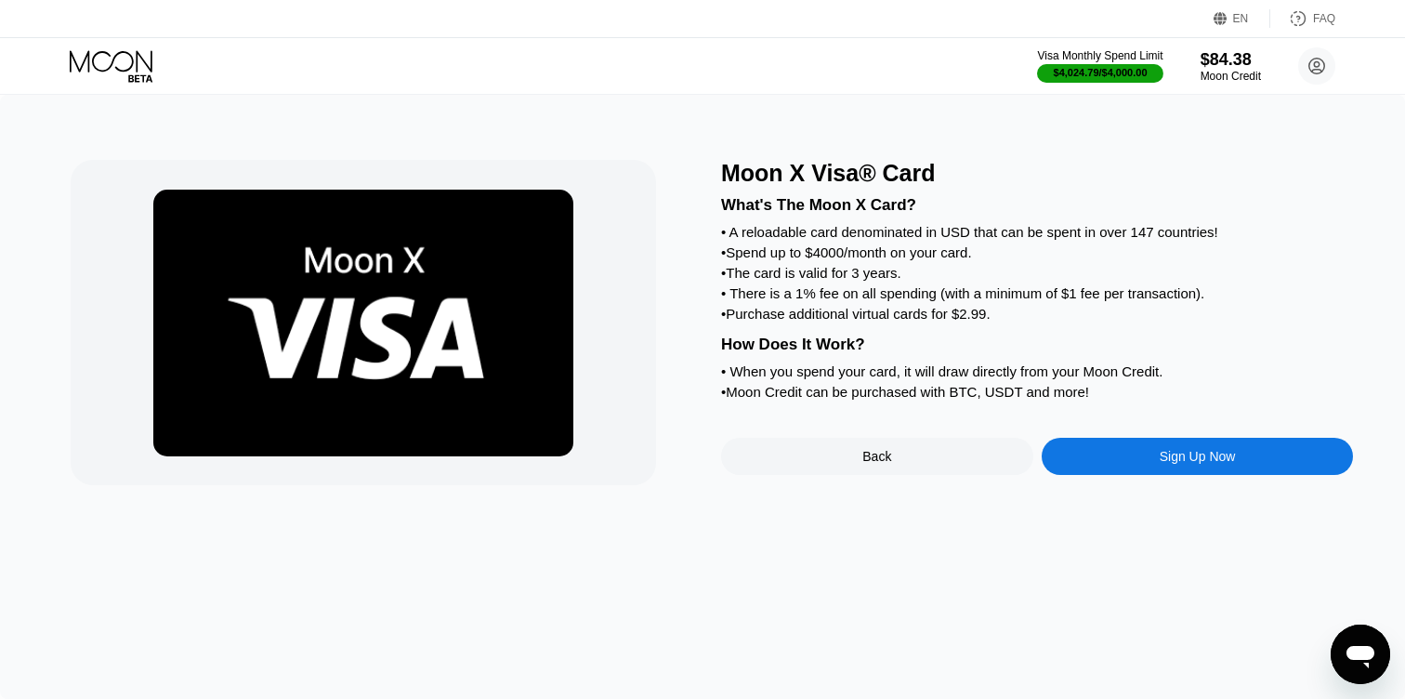
click at [1102, 471] on div "Sign Up Now" at bounding box center [1197, 456] width 312 height 37
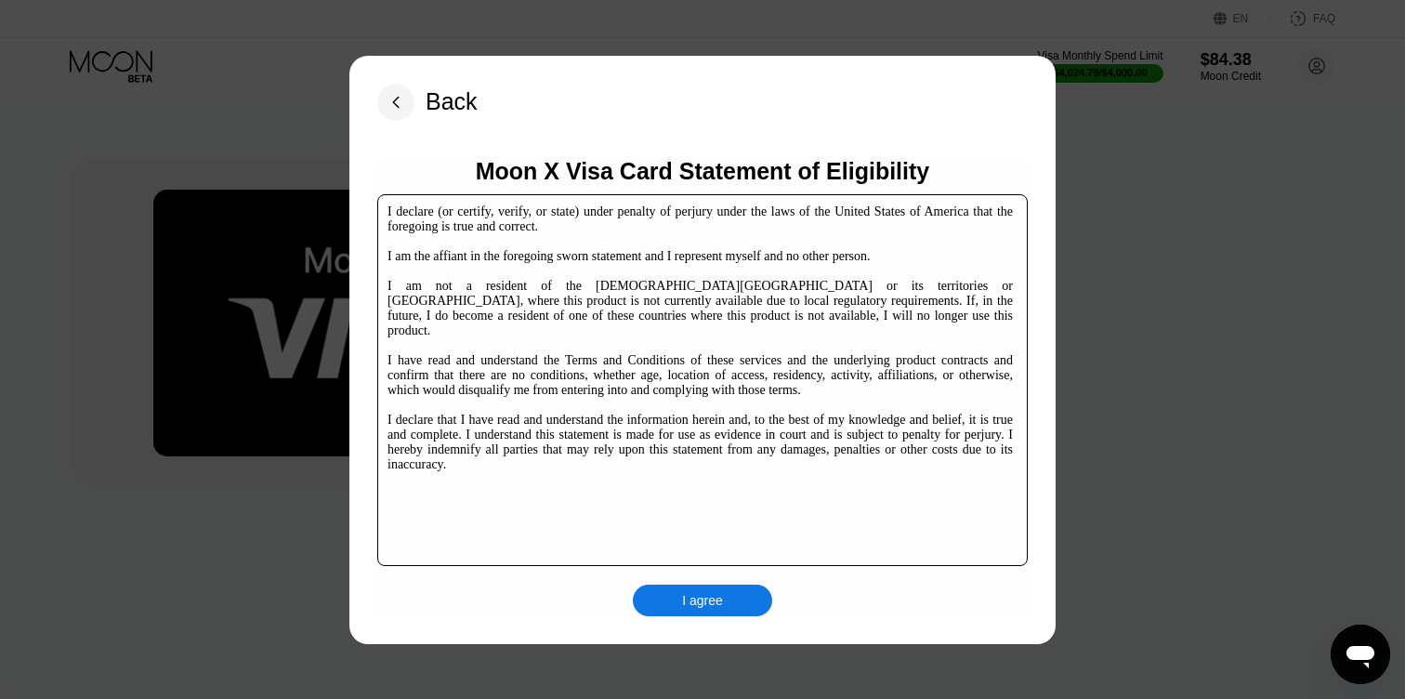
click at [397, 91] on rect at bounding box center [395, 102] width 37 height 37
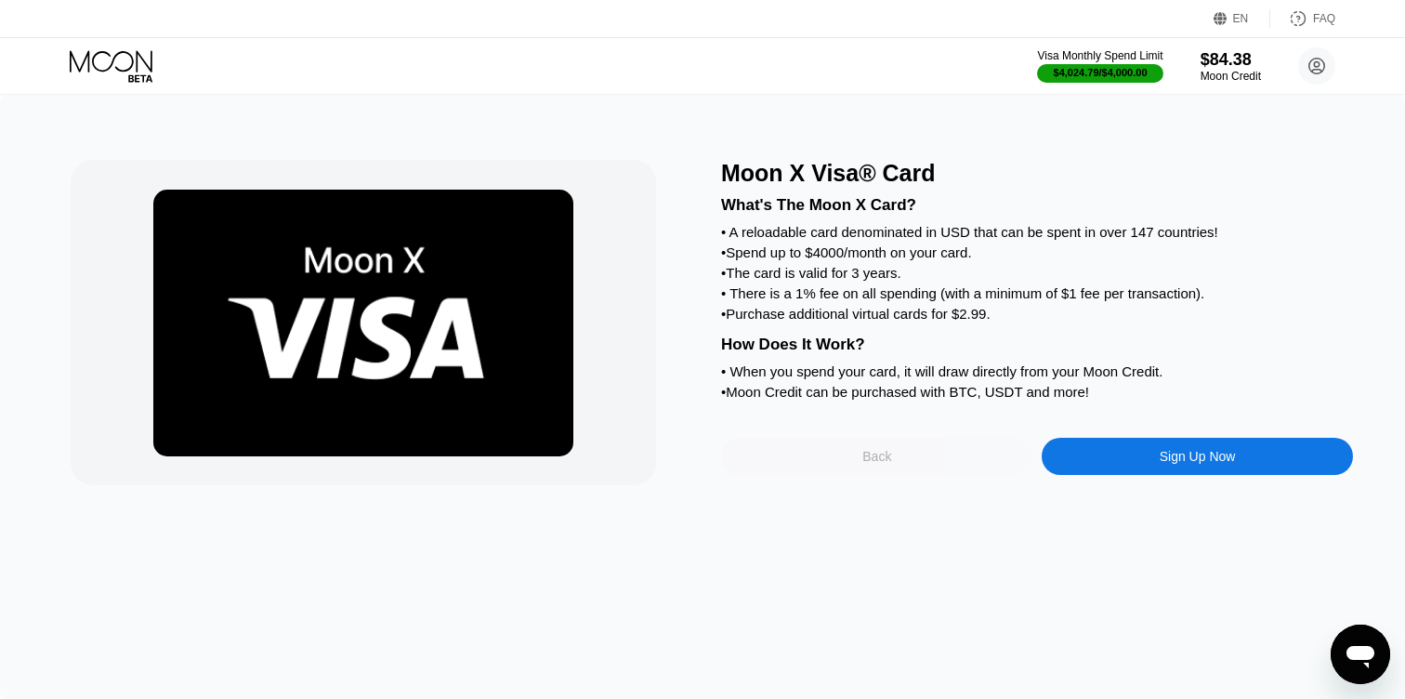
click at [846, 455] on div "Back" at bounding box center [877, 456] width 312 height 37
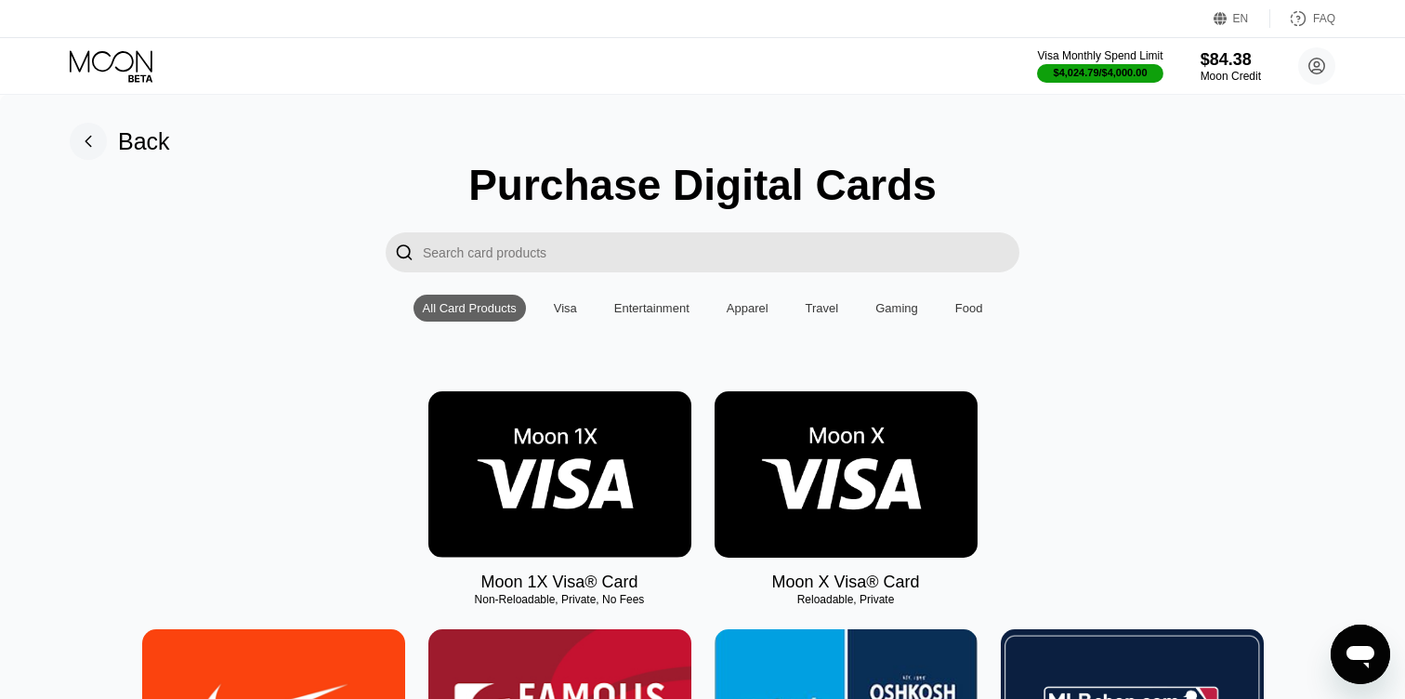
click at [583, 440] on img at bounding box center [559, 474] width 263 height 166
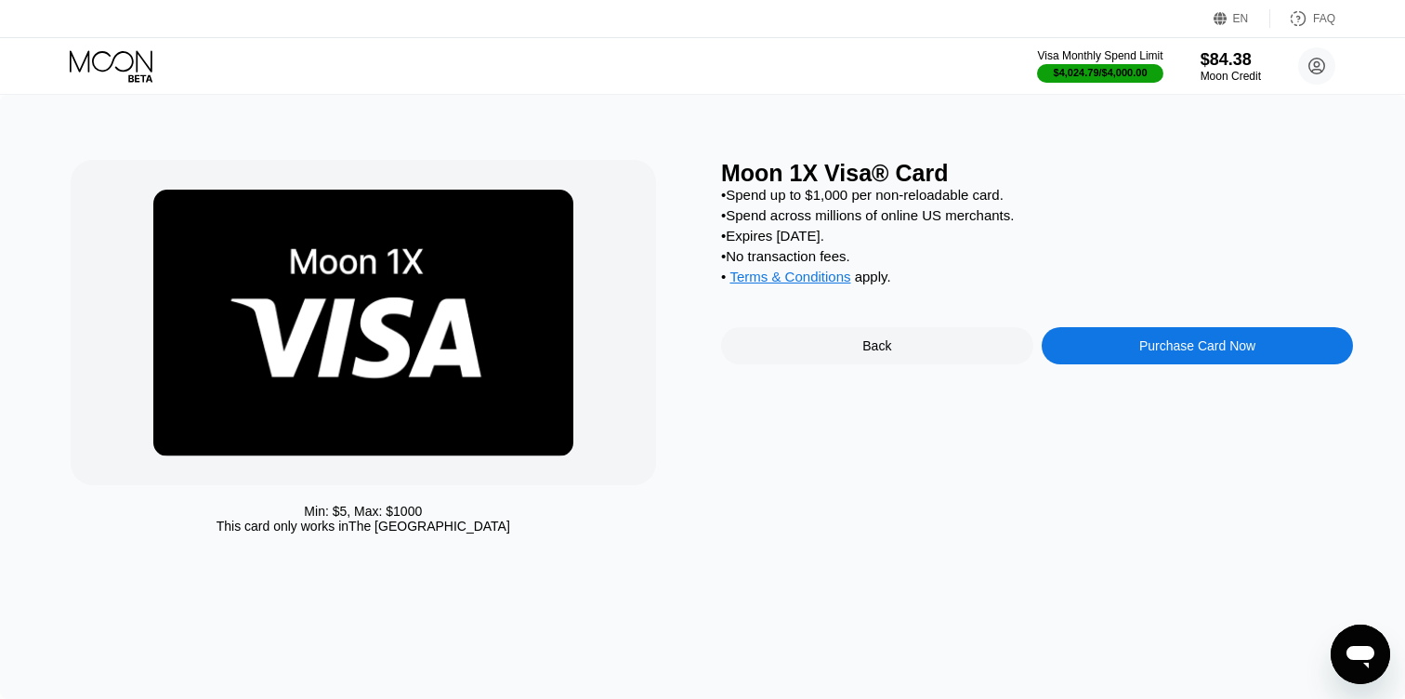
click at [1120, 335] on div "Purchase Card Now" at bounding box center [1197, 345] width 312 height 37
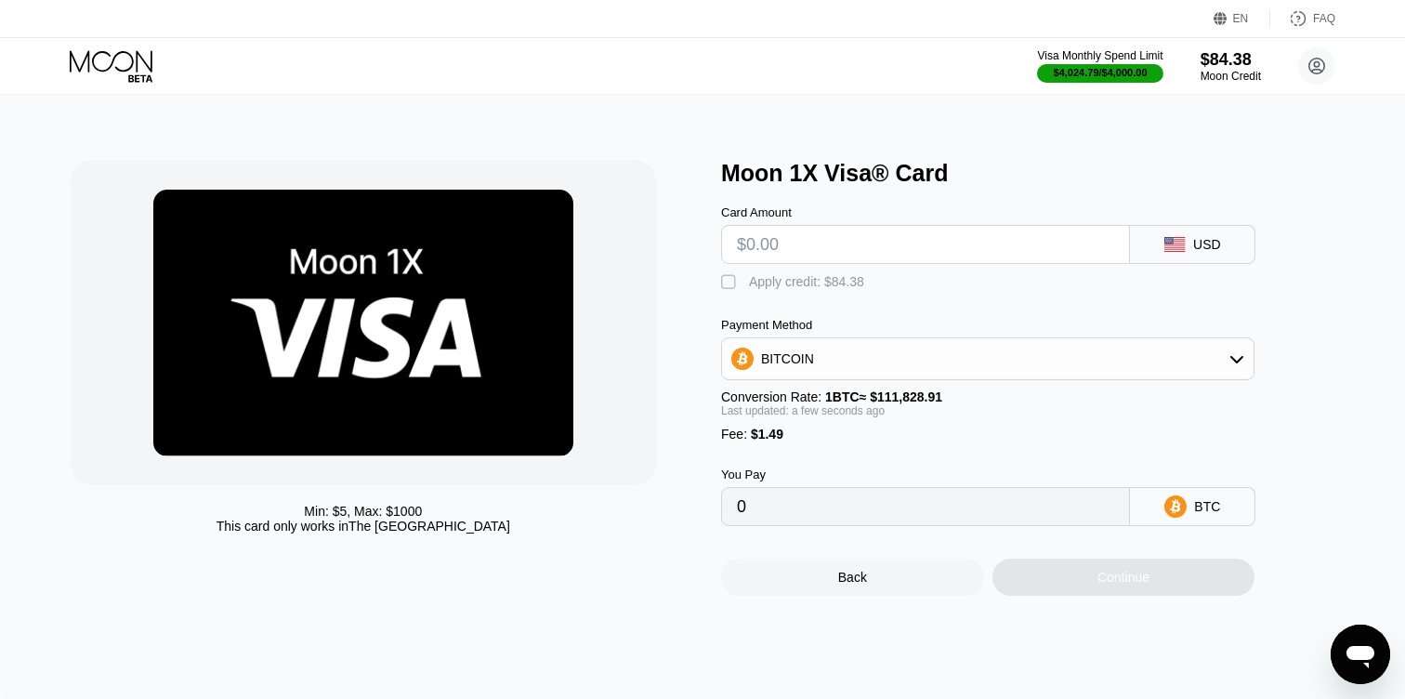
click at [757, 244] on input "text" at bounding box center [925, 244] width 377 height 37
type input "$3"
type input "0.00004016"
type input "$30"
type input "0.00028160"
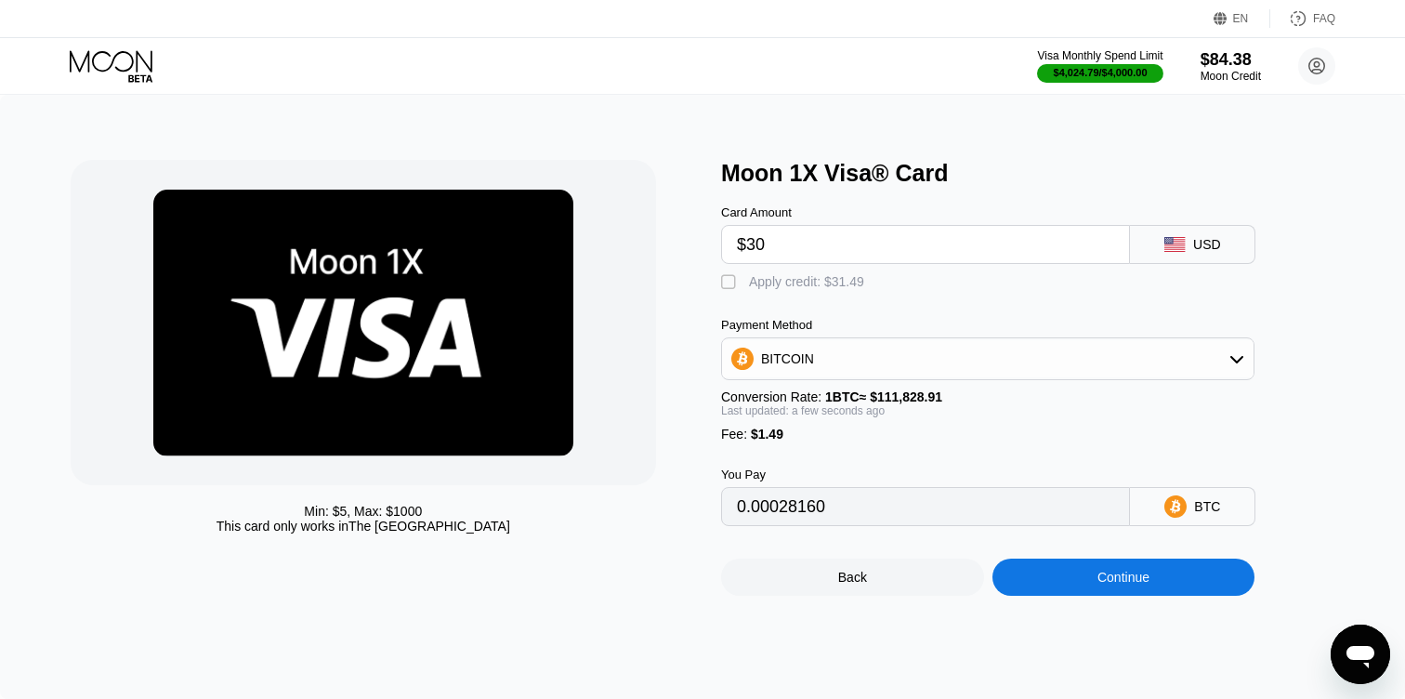
type input "$30"
click at [725, 284] on div "" at bounding box center [730, 282] width 19 height 19
type input "0"
click at [1041, 579] on div "Continue" at bounding box center [1123, 576] width 263 height 37
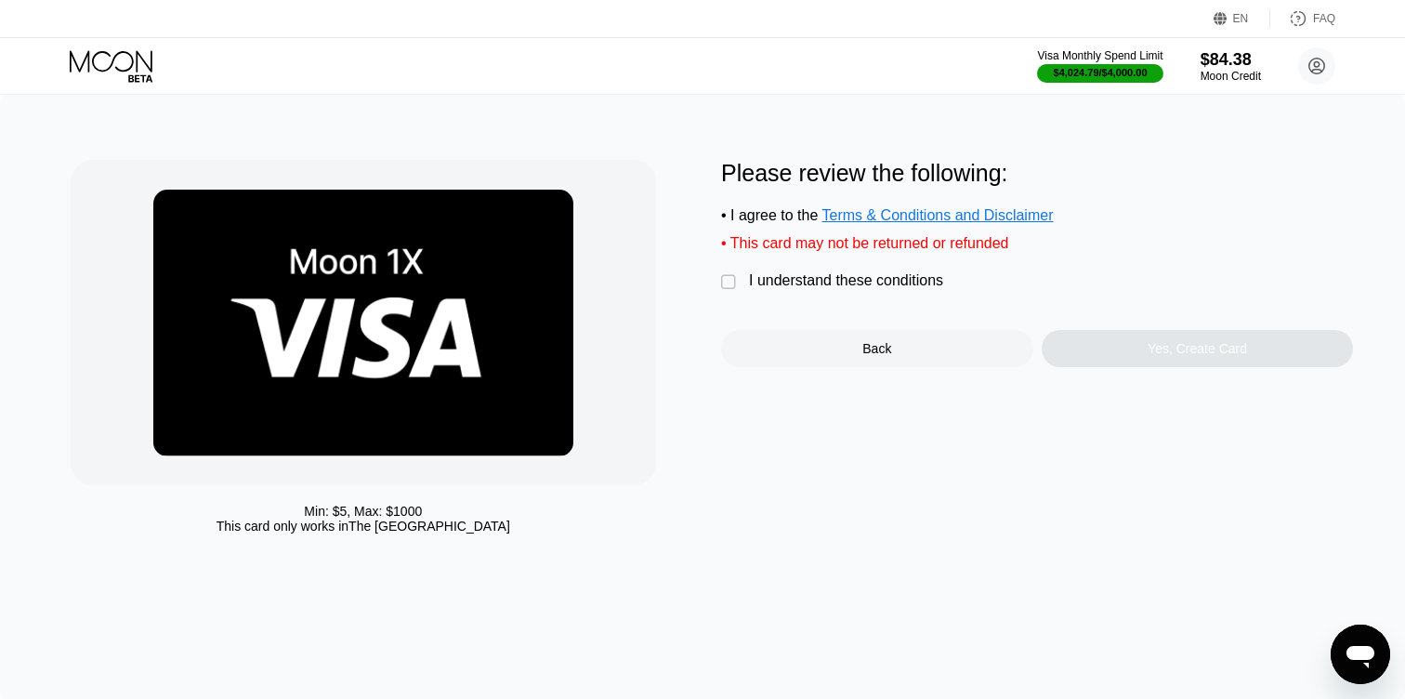
click at [858, 270] on div "Please review the following: • I agree to the Terms & Conditions and Disclaimer…" at bounding box center [1037, 263] width 632 height 207
click at [858, 276] on div "I understand these conditions" at bounding box center [846, 280] width 194 height 17
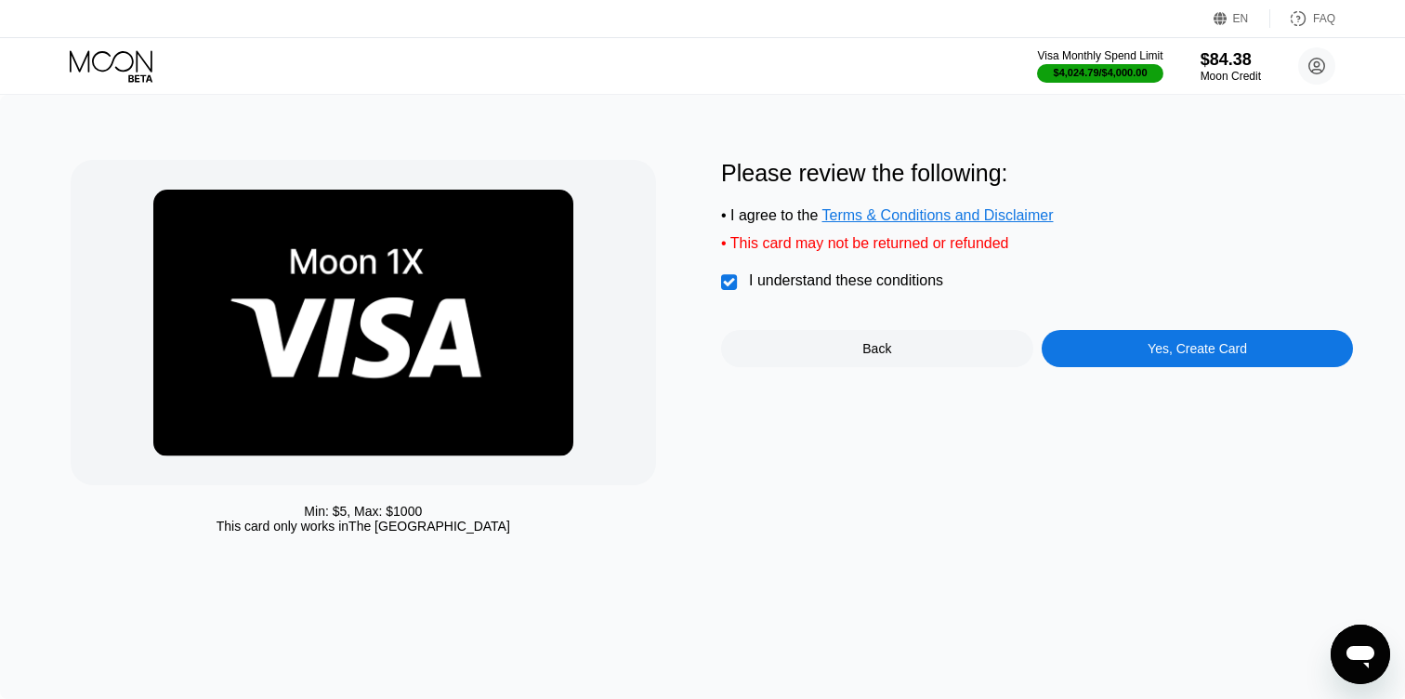
click at [1077, 356] on div "Yes, Create Card" at bounding box center [1197, 348] width 312 height 37
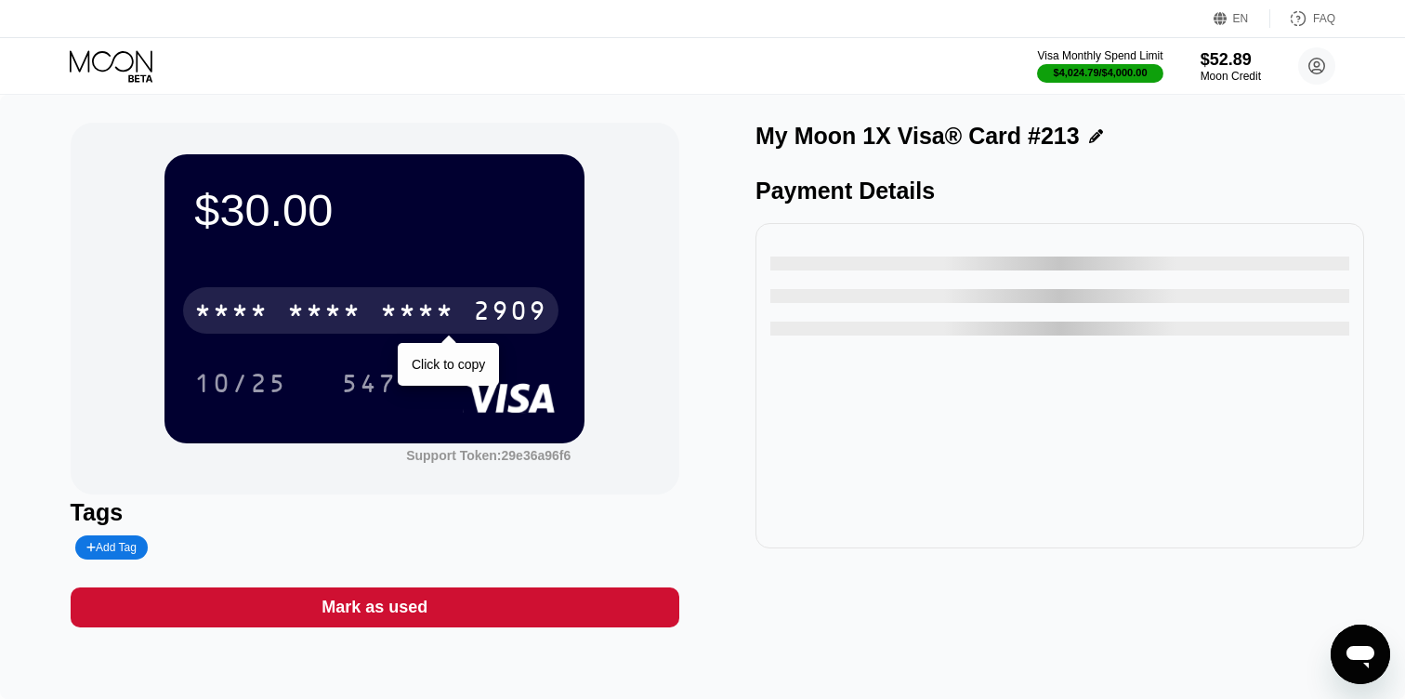
click at [525, 310] on div "2909" at bounding box center [510, 313] width 74 height 30
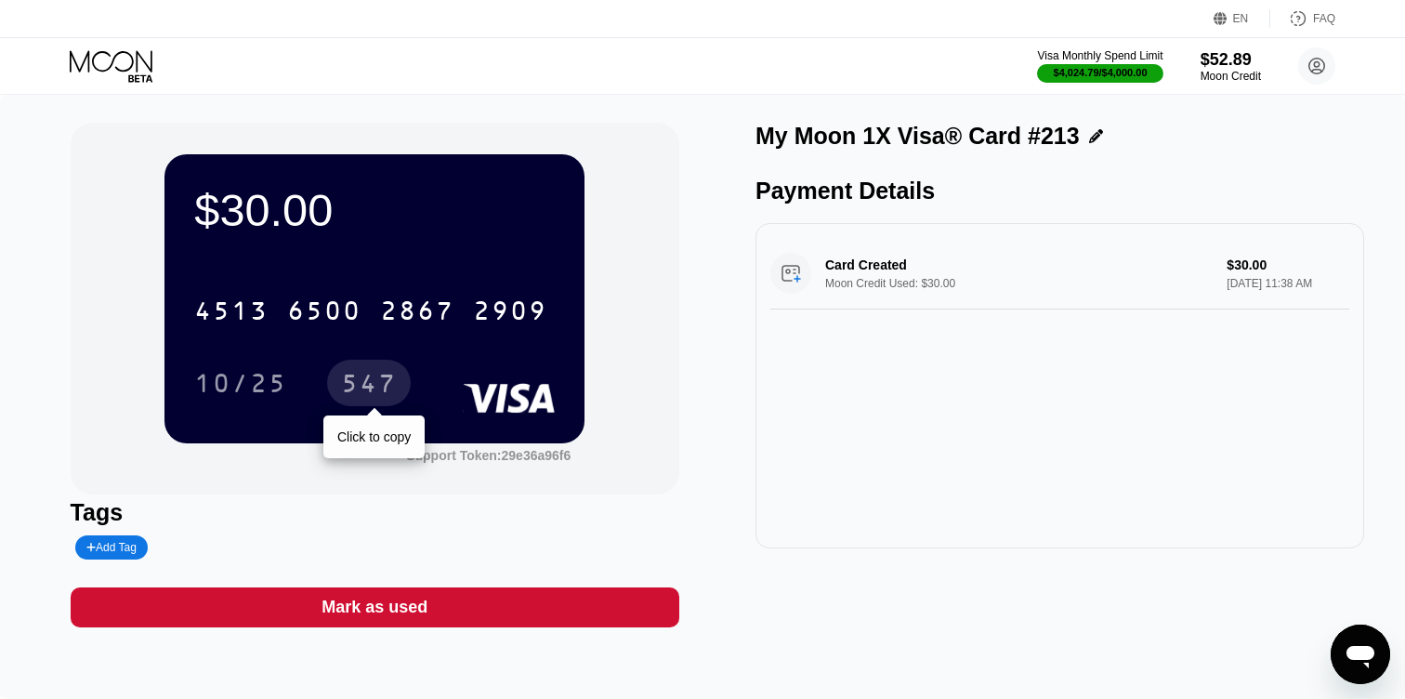
click at [358, 386] on div "547" at bounding box center [369, 386] width 56 height 30
click at [136, 58] on icon at bounding box center [111, 60] width 83 height 21
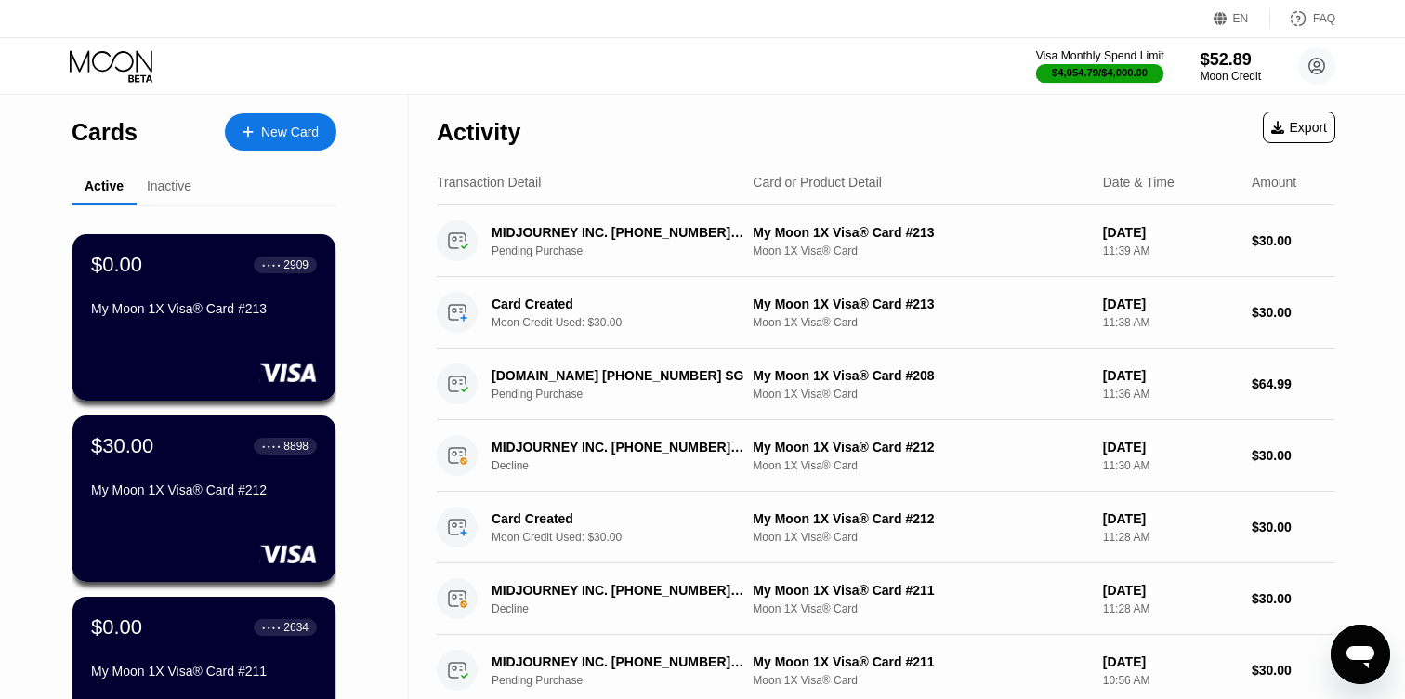
click at [1091, 57] on div "Visa Monthly Spend Limit" at bounding box center [1100, 55] width 128 height 13
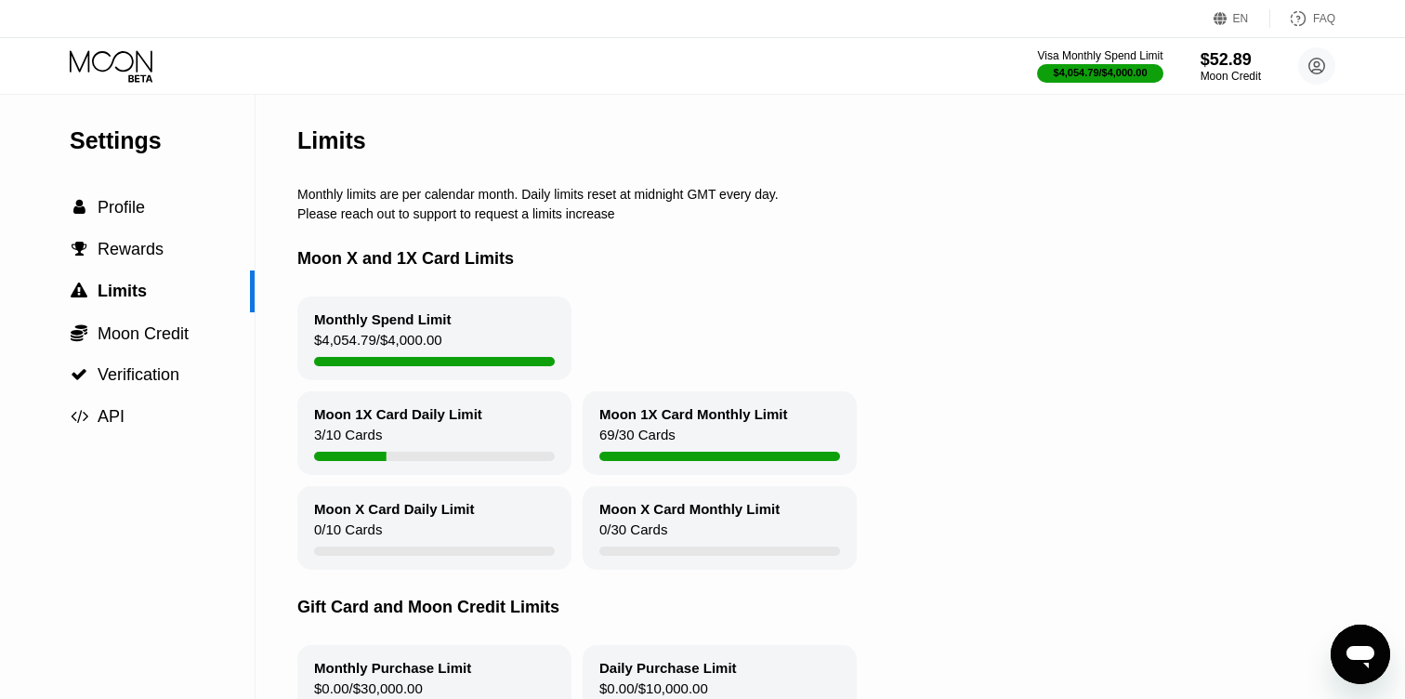
click at [129, 62] on icon at bounding box center [113, 66] width 86 height 33
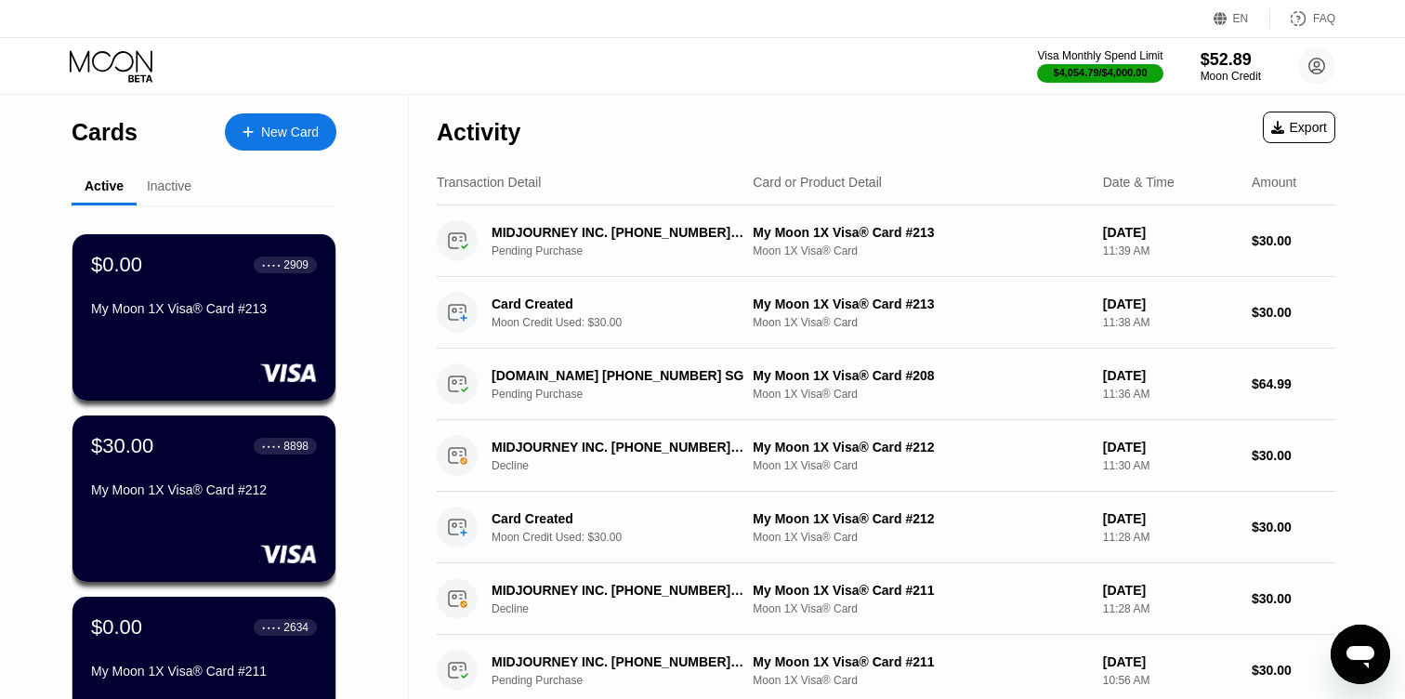
click at [1217, 47] on div "Visa Monthly Spend Limit $4,054.79 / $4,000.00 $52.89 Moon Credit Dt Dt [EMAIL_…" at bounding box center [1186, 65] width 298 height 37
click at [1215, 56] on div "$52.89" at bounding box center [1230, 59] width 62 height 20
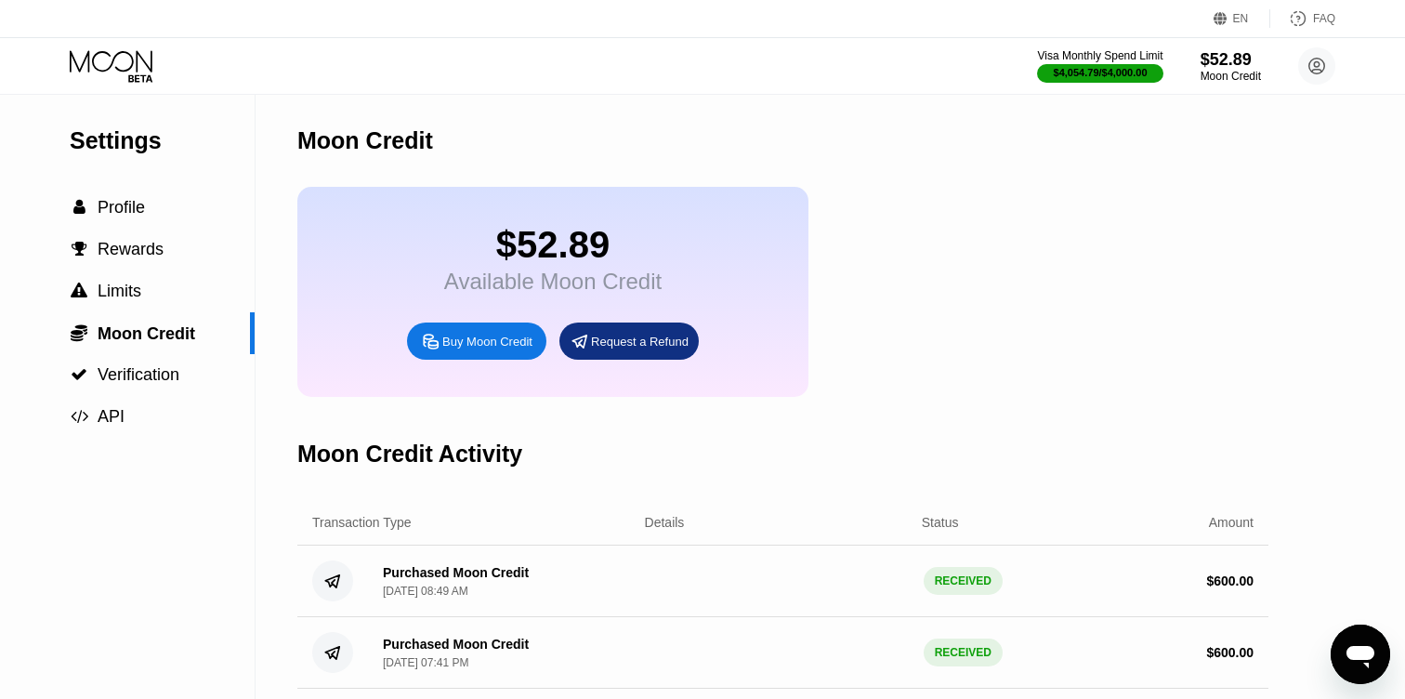
click at [503, 339] on div "Buy Moon Credit" at bounding box center [487, 342] width 90 height 16
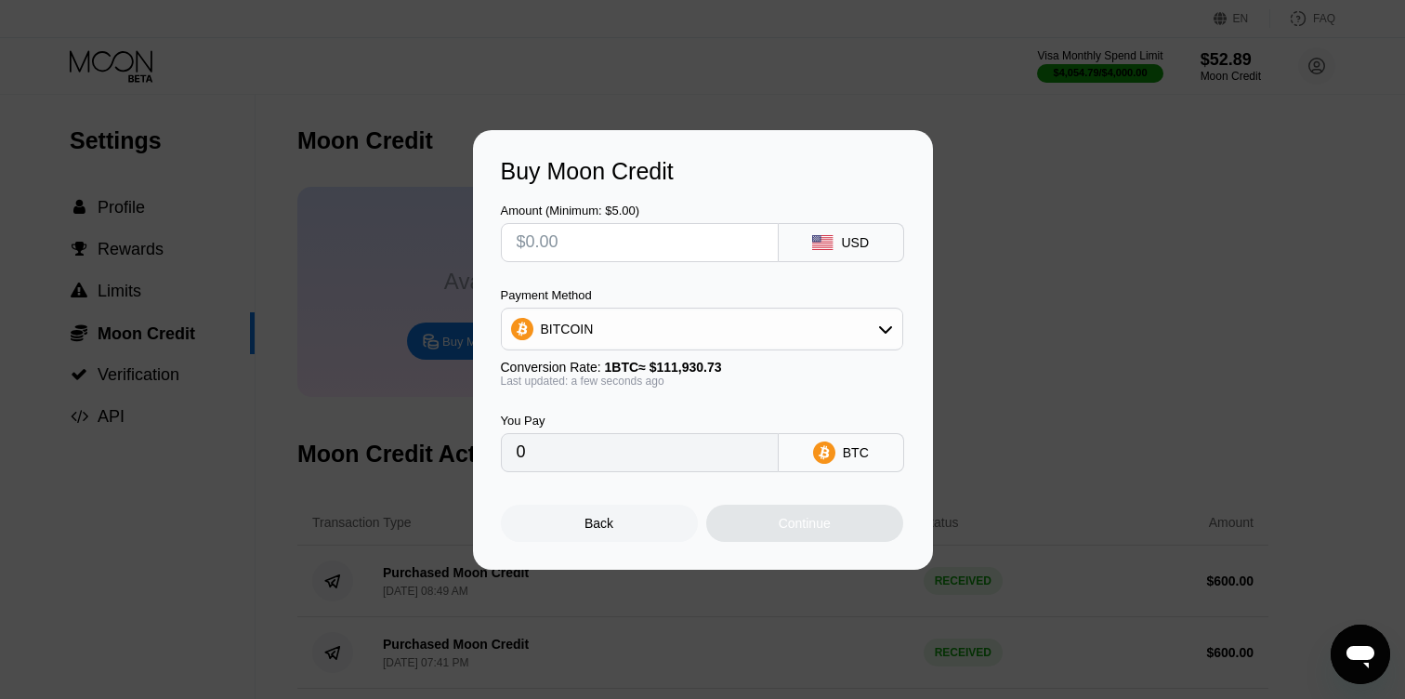
click at [554, 238] on input "text" at bounding box center [640, 242] width 246 height 37
type input "$1"
type input "0.00000894"
type input "$10"
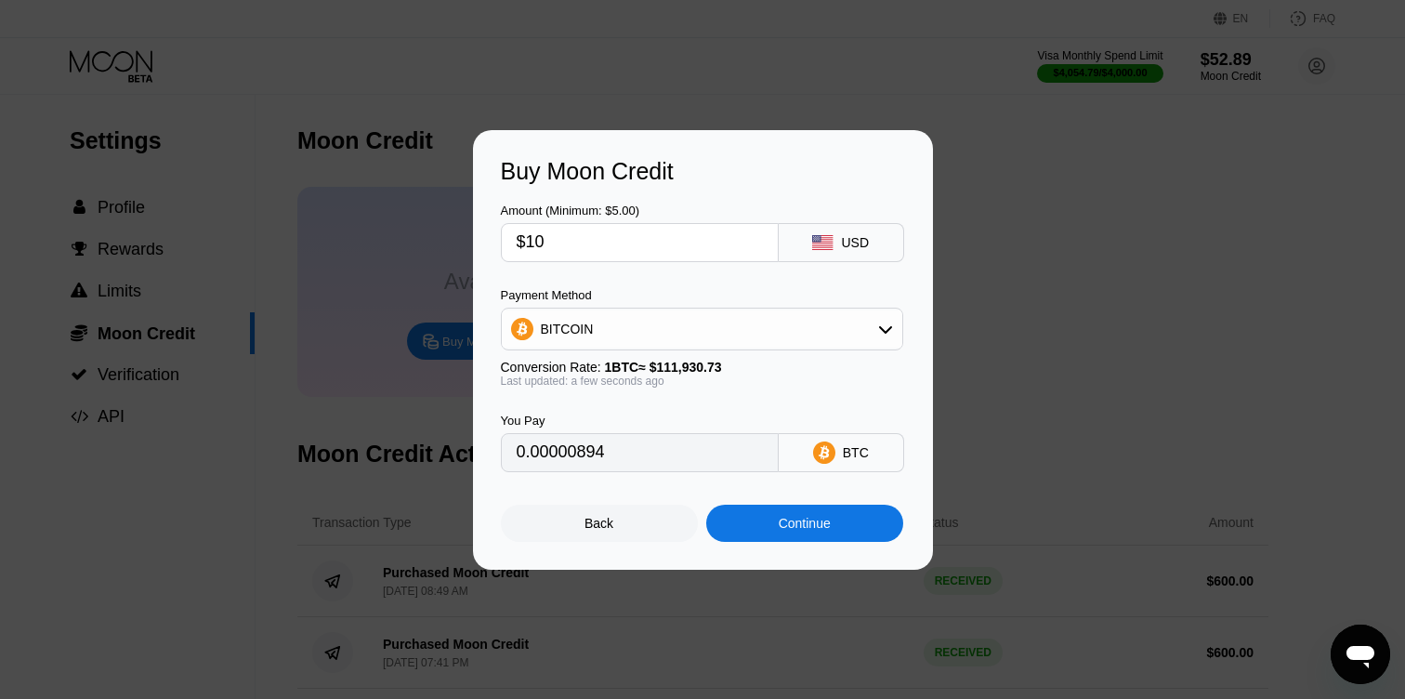
type input "0.00008935"
type input "$100"
type input "0.00089341"
type input "$100"
click at [570, 327] on div "BITCOIN" at bounding box center [567, 328] width 53 height 15
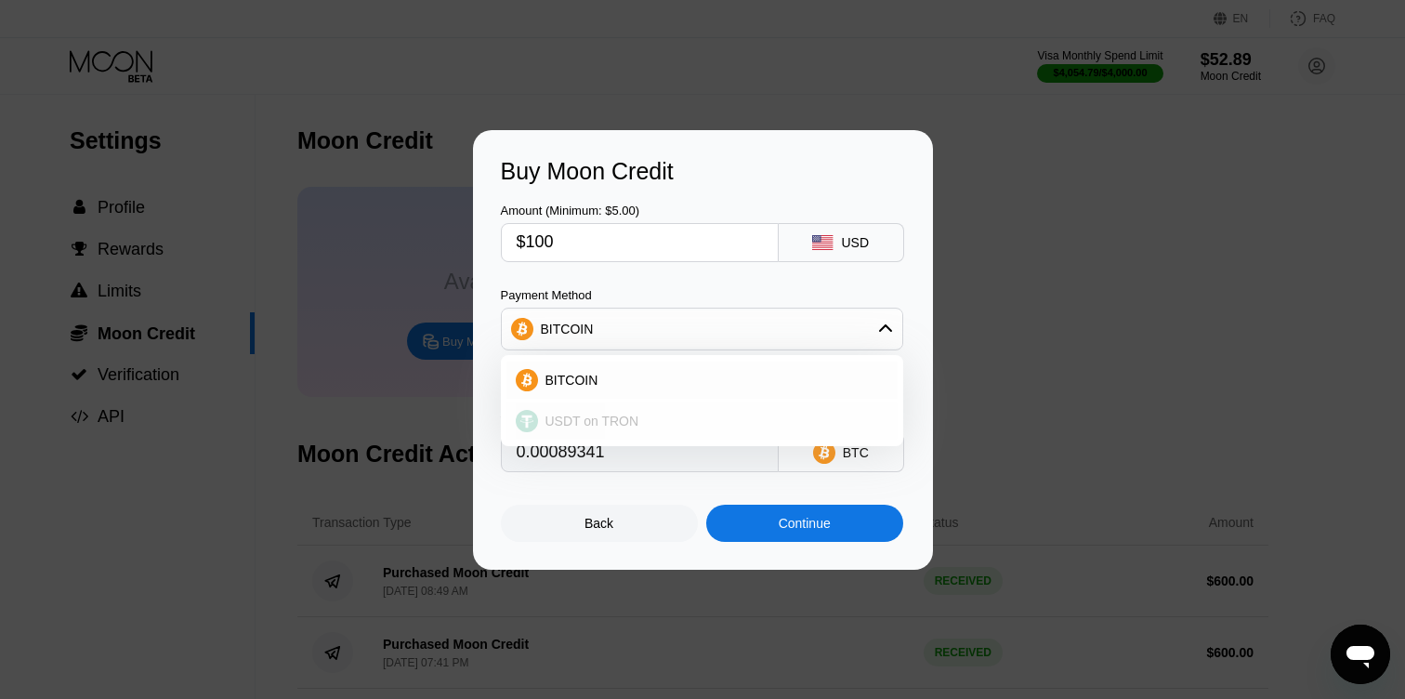
click at [569, 408] on div "USDT on TRON" at bounding box center [701, 420] width 391 height 37
type input "101.01"
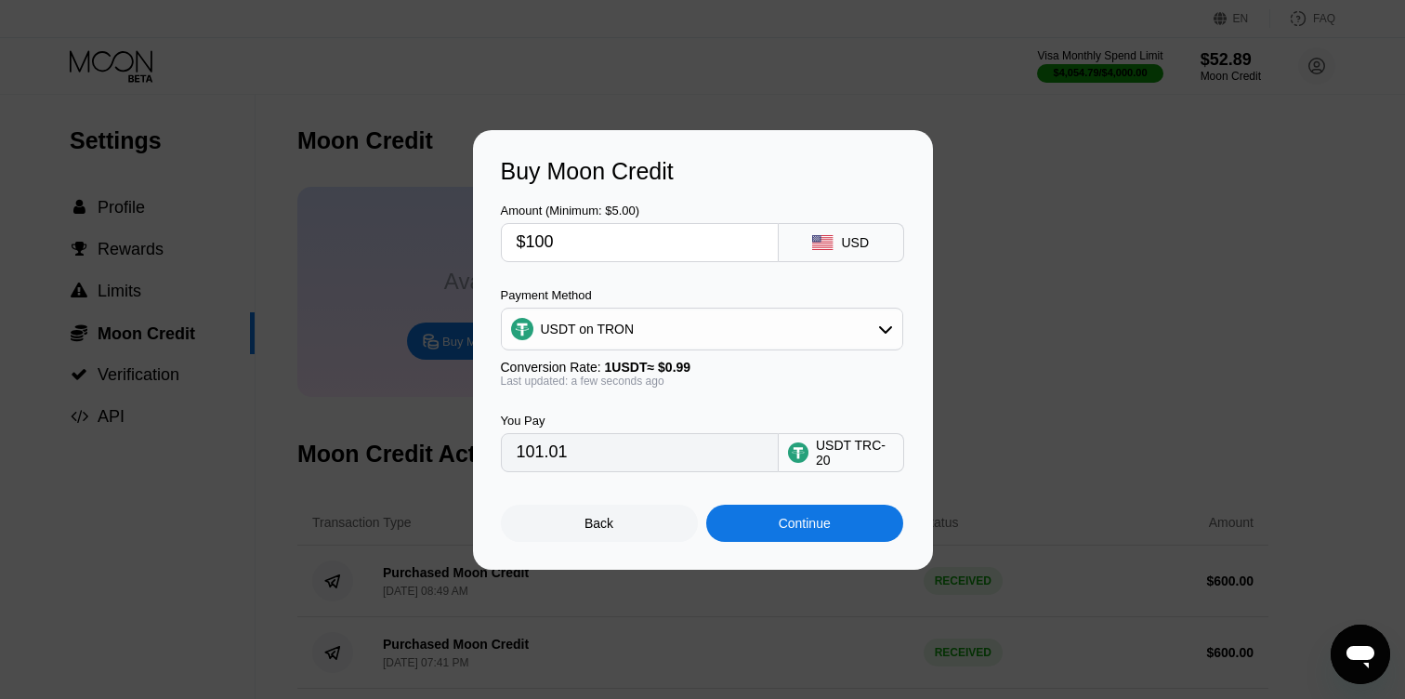
click at [753, 516] on div "Continue" at bounding box center [804, 522] width 197 height 37
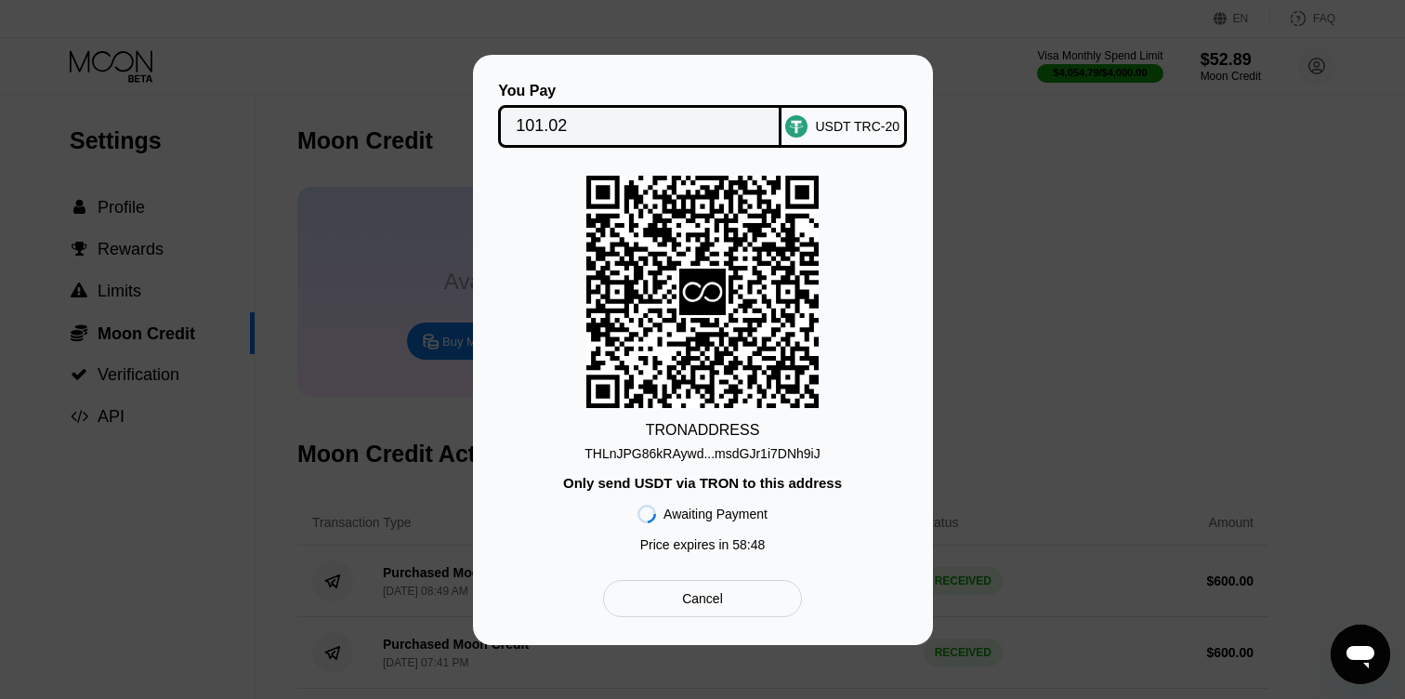
click at [694, 452] on div "THLnJPG86kRAywd...msdGJr1i7DNh9iJ" at bounding box center [701, 453] width 235 height 15
